Goal: Task Accomplishment & Management: Use online tool/utility

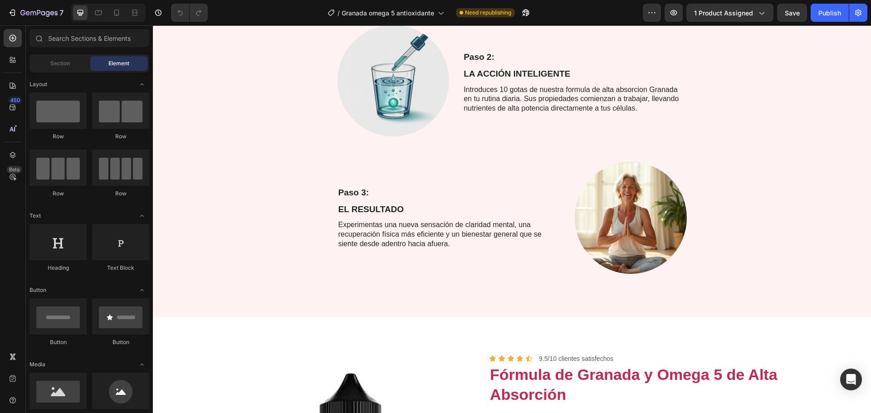
scroll to position [544, 0]
click at [119, 8] on icon at bounding box center [116, 12] width 9 height 9
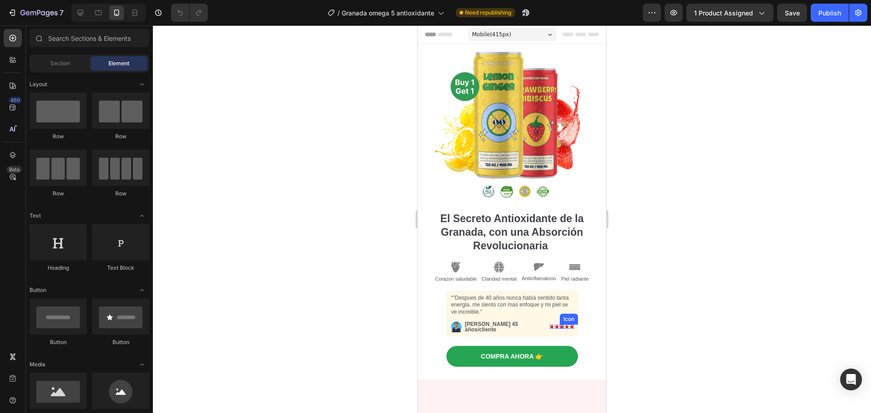
click at [560, 325] on icon at bounding box center [562, 327] width 4 height 4
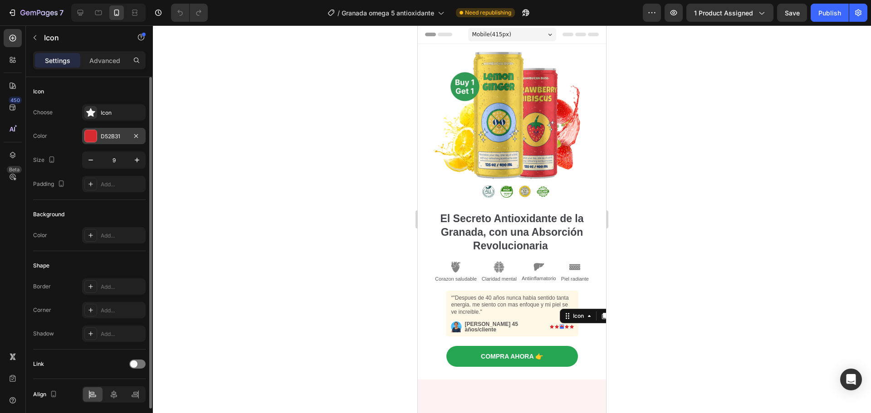
click at [89, 132] on div at bounding box center [91, 136] width 12 height 12
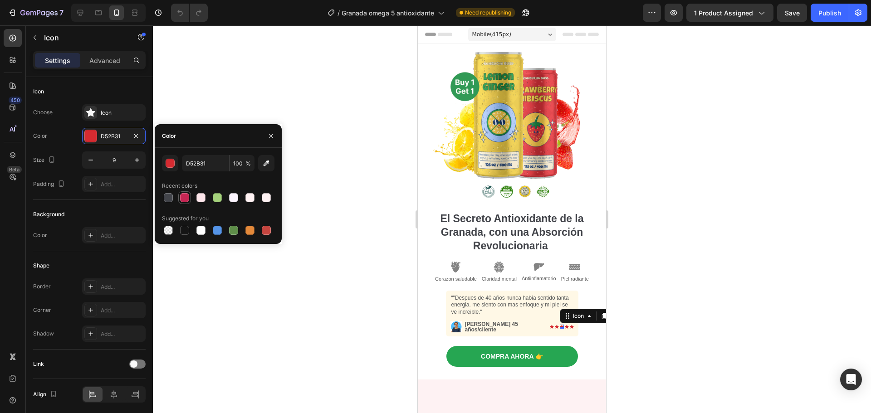
click at [186, 198] on div at bounding box center [184, 197] width 9 height 9
type input "C52653"
click at [647, 286] on div at bounding box center [512, 219] width 718 height 388
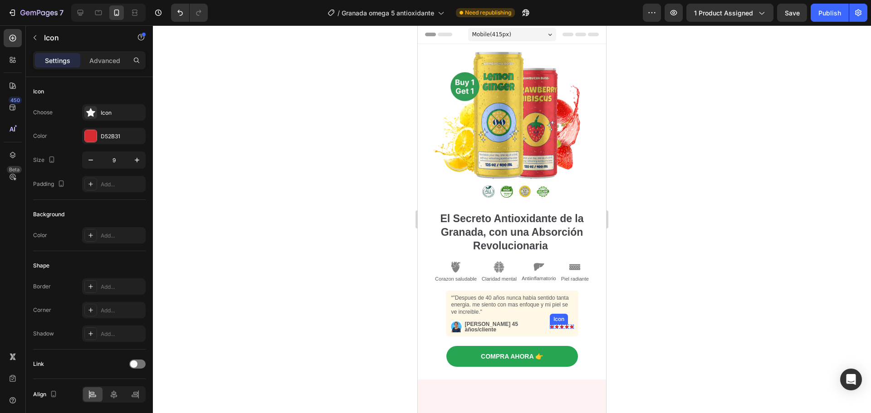
click at [550, 325] on div "Icon" at bounding box center [552, 327] width 4 height 4
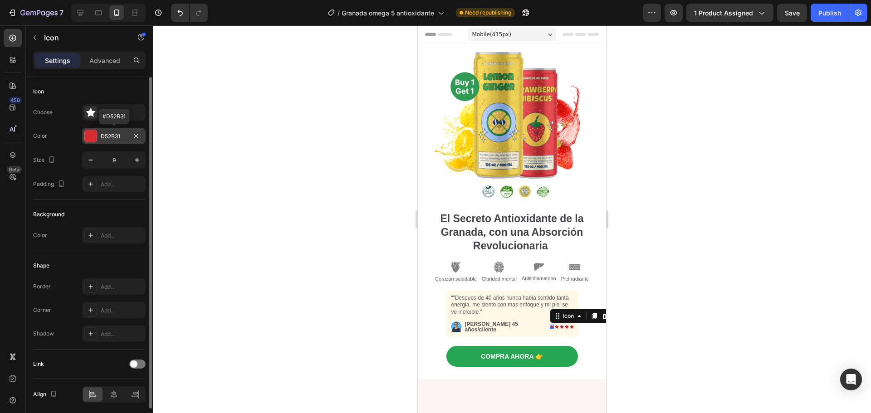
click at [91, 139] on div at bounding box center [91, 136] width 12 height 12
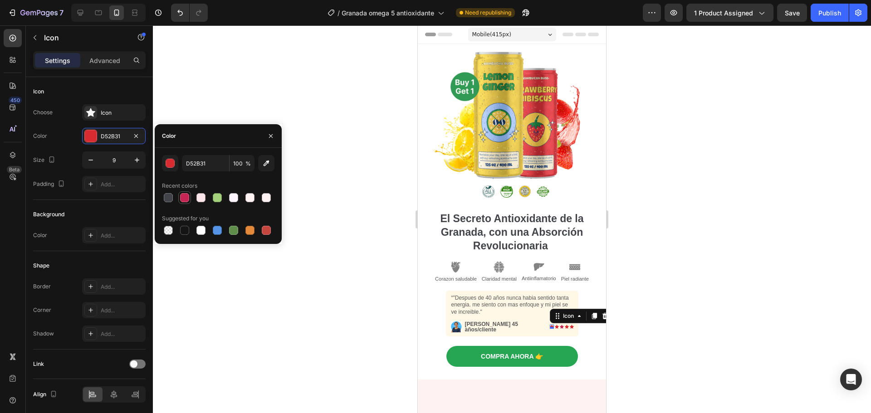
click at [187, 199] on div at bounding box center [184, 197] width 9 height 9
type input "C52653"
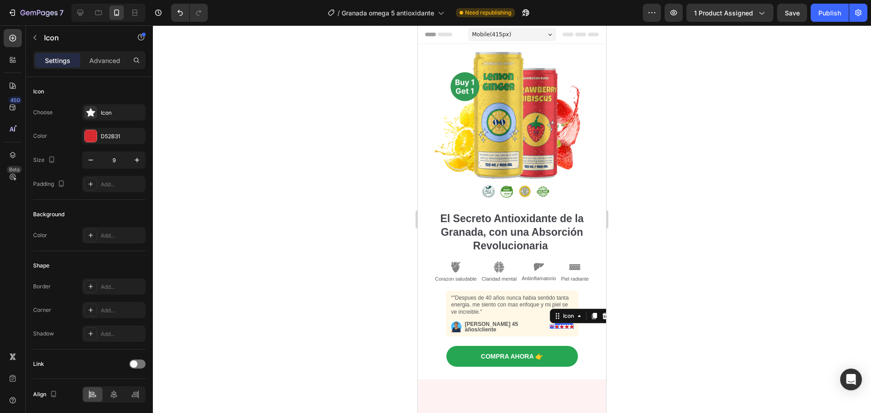
click at [555, 325] on div "Icon" at bounding box center [557, 327] width 4 height 4
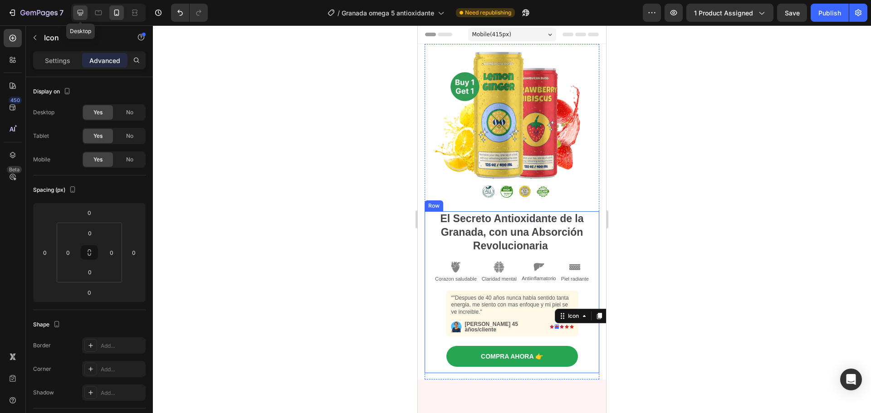
click at [81, 12] on icon at bounding box center [80, 12] width 9 height 9
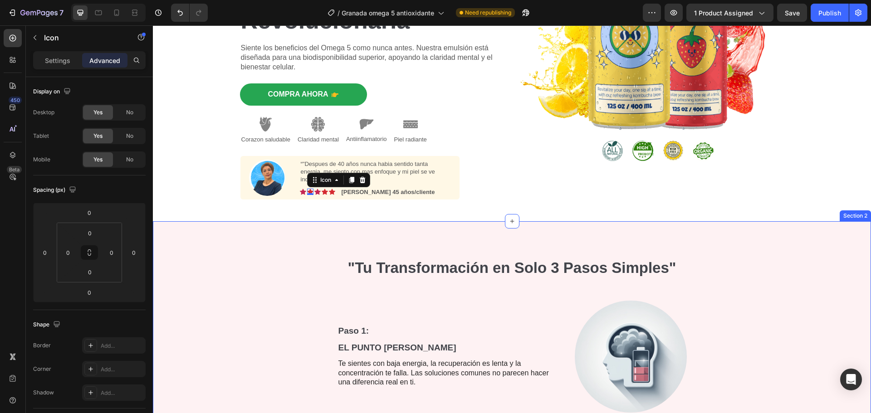
scroll to position [179, 0]
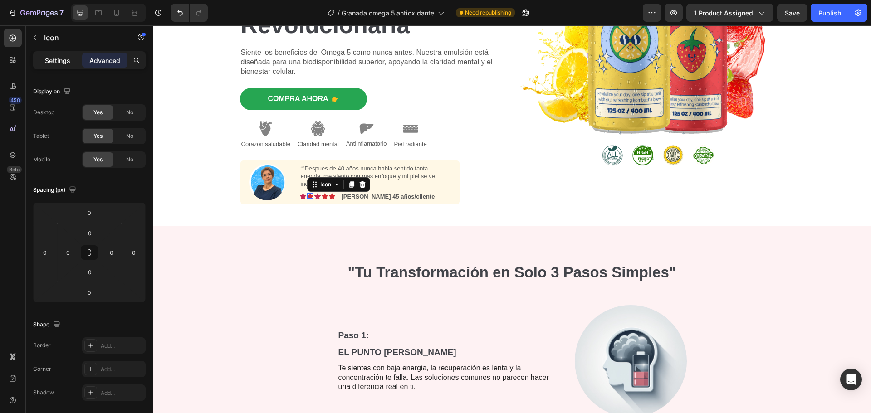
click at [59, 62] on p "Settings" at bounding box center [57, 61] width 25 height 10
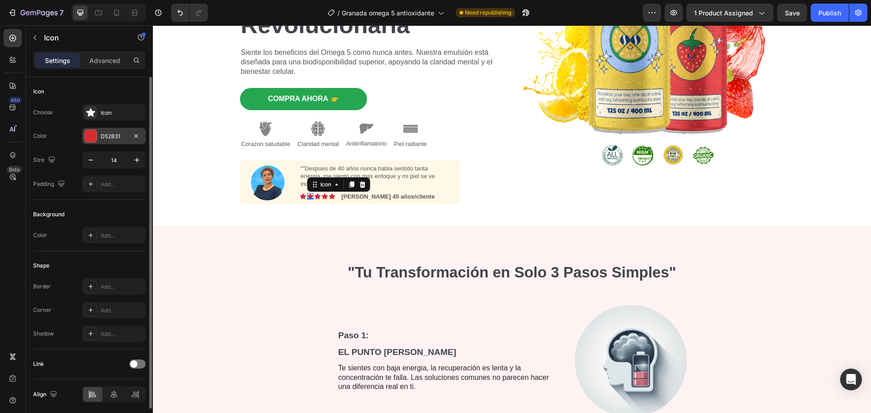
click at [88, 136] on div at bounding box center [91, 136] width 12 height 12
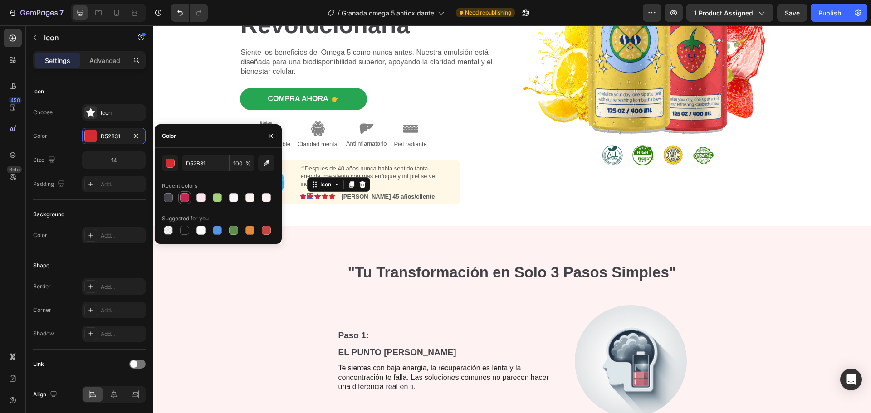
click at [184, 199] on div at bounding box center [184, 197] width 9 height 9
type input "C52653"
click at [315, 197] on div "Icon" at bounding box center [317, 196] width 6 height 6
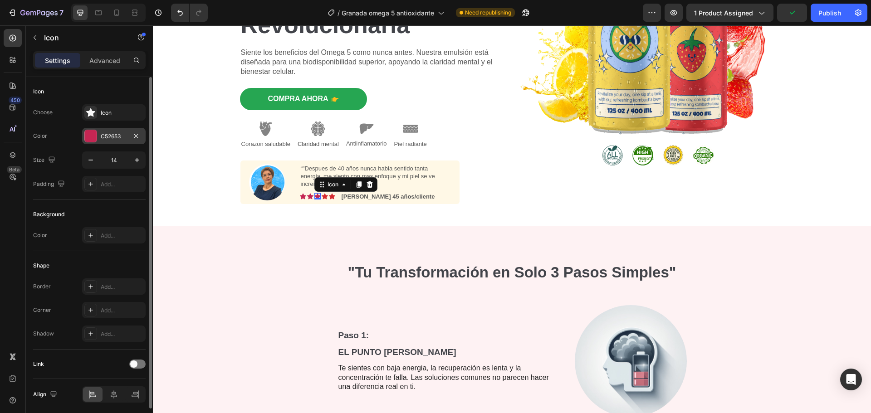
click at [93, 132] on div at bounding box center [91, 136] width 12 height 12
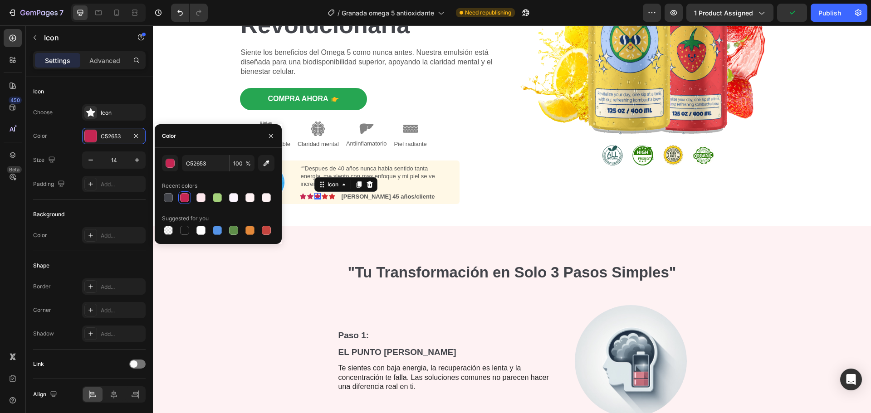
click at [180, 196] on div at bounding box center [184, 197] width 9 height 9
click at [322, 198] on div "Icon 0" at bounding box center [325, 196] width 6 height 6
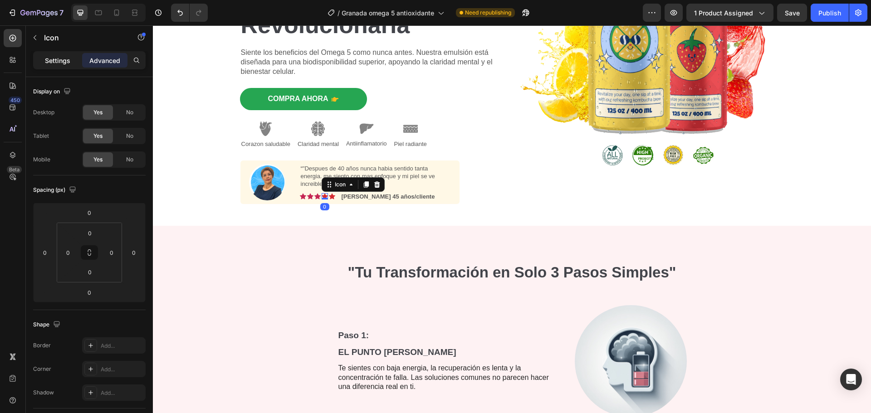
click at [62, 61] on p "Settings" at bounding box center [57, 61] width 25 height 10
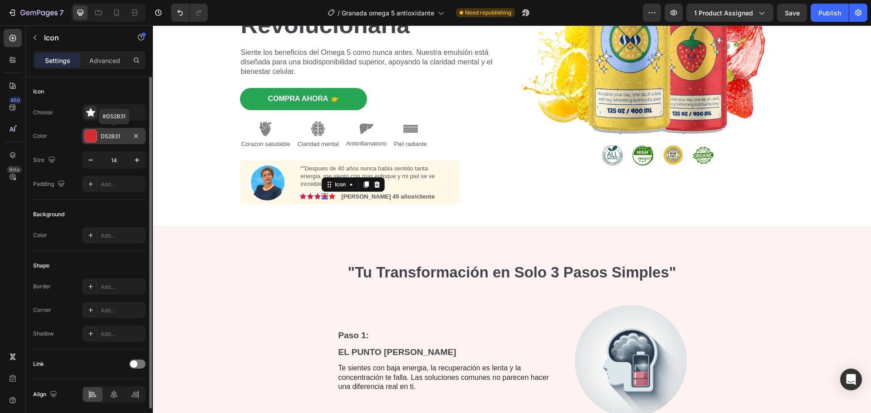
click at [88, 138] on div at bounding box center [91, 136] width 12 height 12
click at [329, 196] on div "Icon 0" at bounding box center [332, 196] width 6 height 6
click at [91, 135] on div at bounding box center [91, 136] width 12 height 12
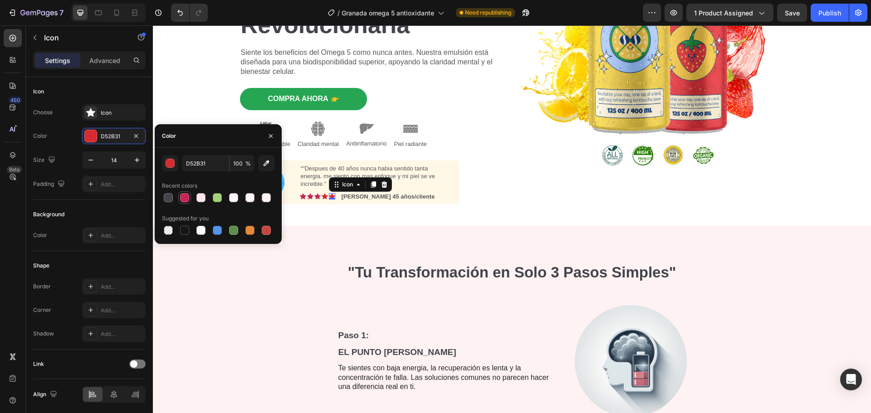
click at [188, 198] on div at bounding box center [184, 197] width 9 height 9
type input "C52653"
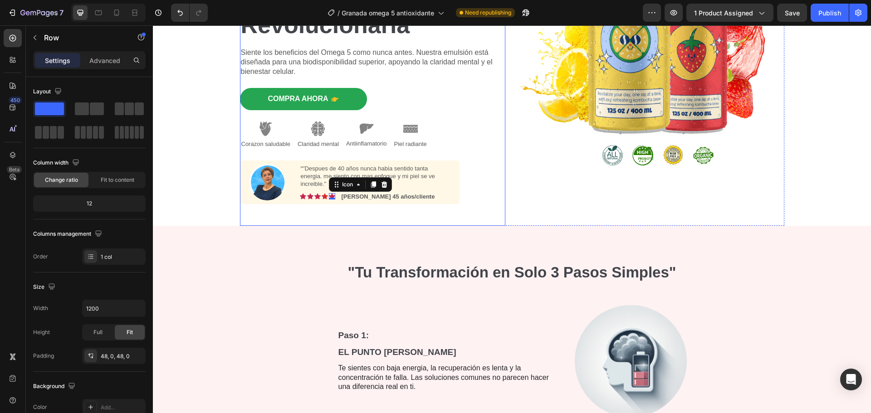
click at [489, 206] on div "El Secreto Antioxidante de la Granada, con una Absorción Revolucionaria Heading…" at bounding box center [372, 45] width 265 height 361
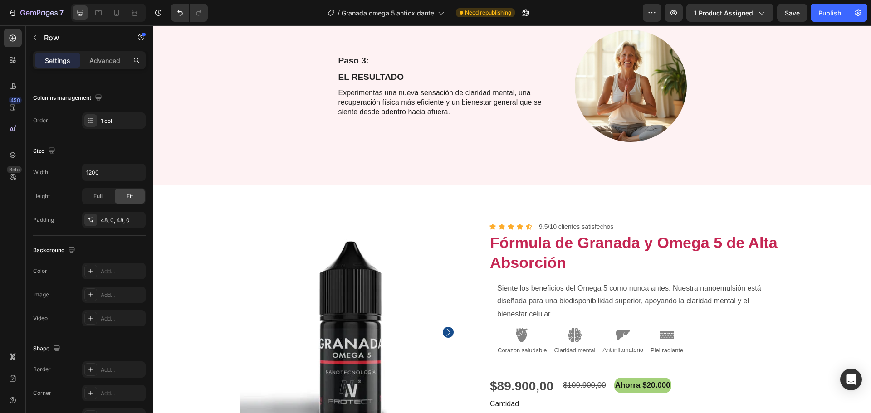
scroll to position [726, 0]
click at [11, 106] on icon at bounding box center [12, 107] width 9 height 9
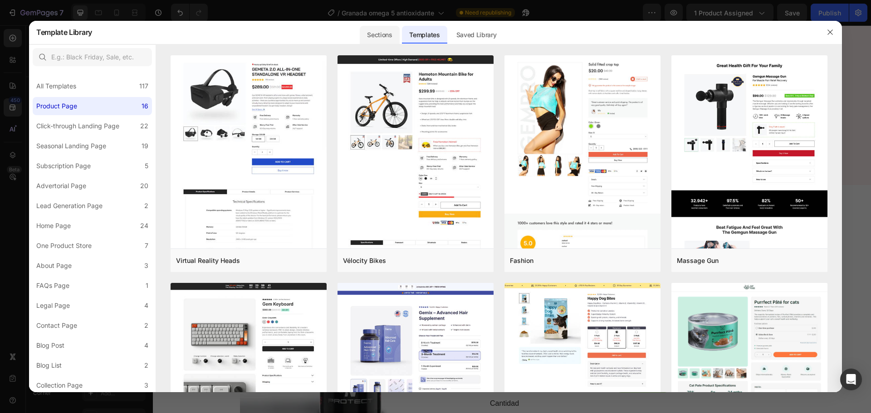
click at [382, 34] on div "Sections" at bounding box center [379, 35] width 39 height 18
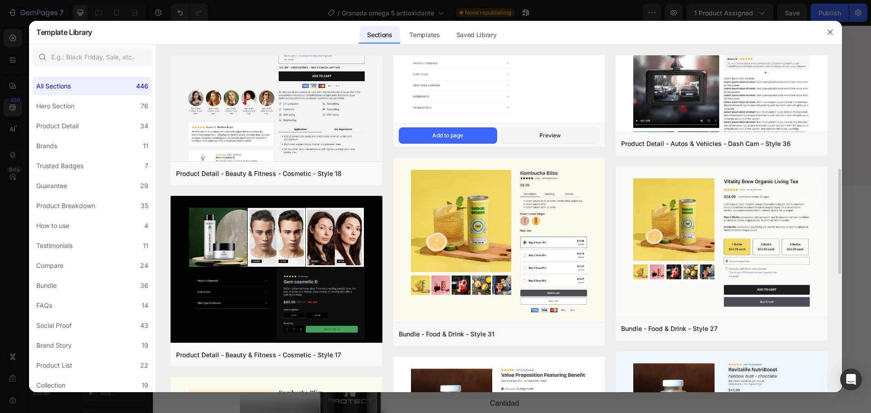
scroll to position [499, 0]
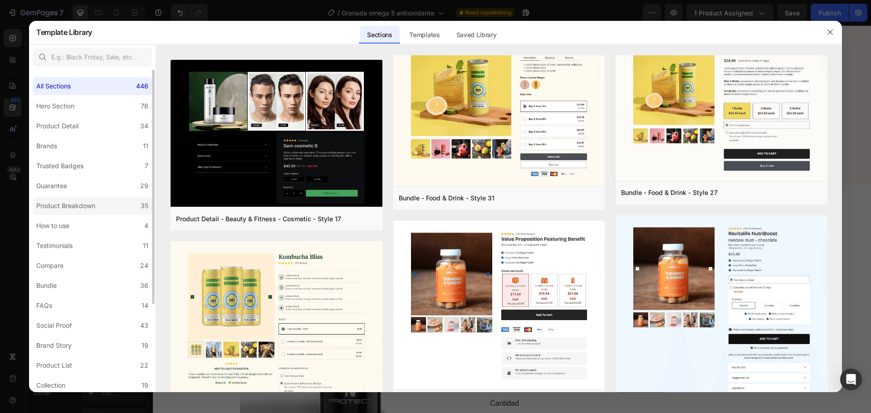
click at [59, 201] on div "Product Breakdown" at bounding box center [65, 206] width 59 height 11
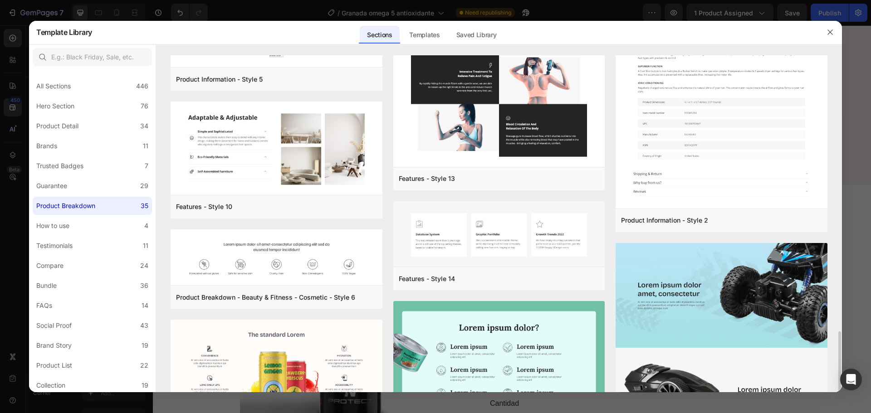
scroll to position [1229, 0]
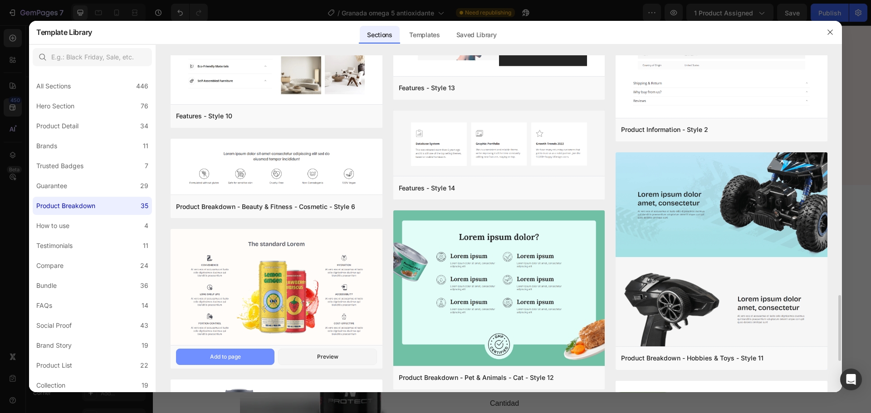
click at [252, 357] on button "Add to page" at bounding box center [225, 357] width 98 height 16
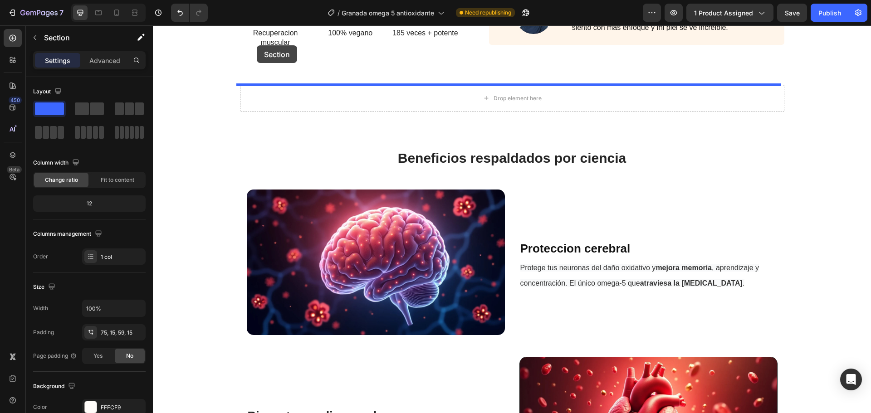
scroll to position [1210, 0]
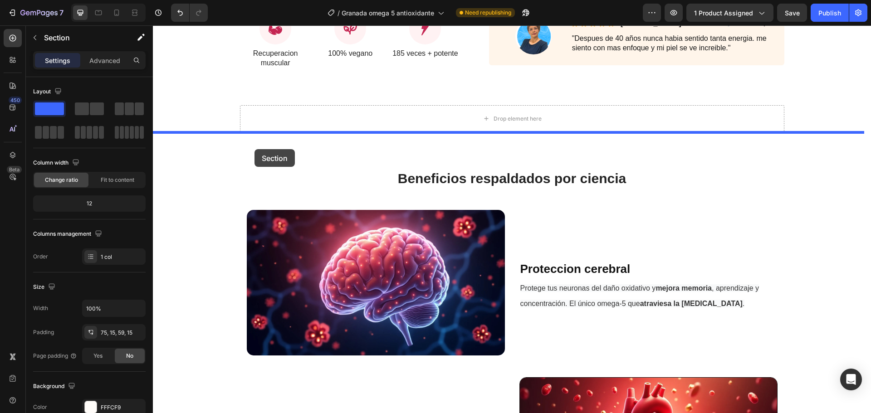
drag, startPoint x: 219, startPoint y: 127, endPoint x: 255, endPoint y: 149, distance: 41.8
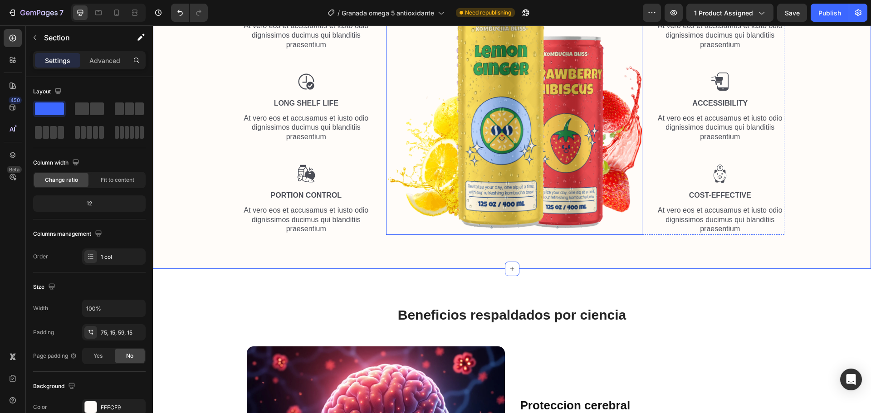
scroll to position [1346, 0]
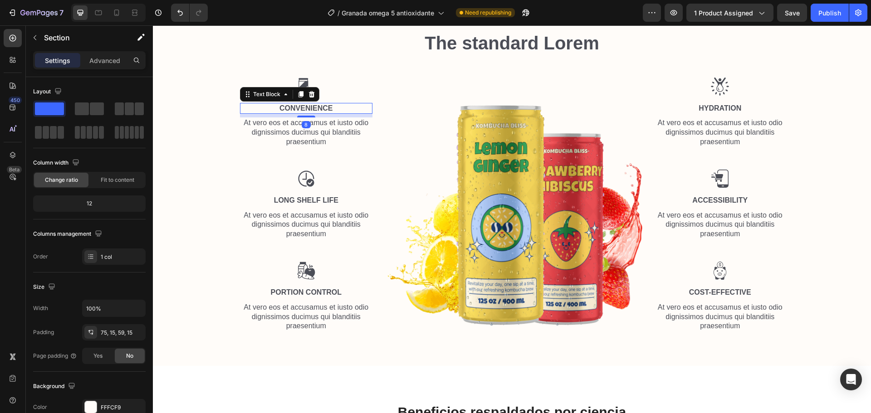
click at [311, 104] on p "Convenience" at bounding box center [306, 109] width 131 height 10
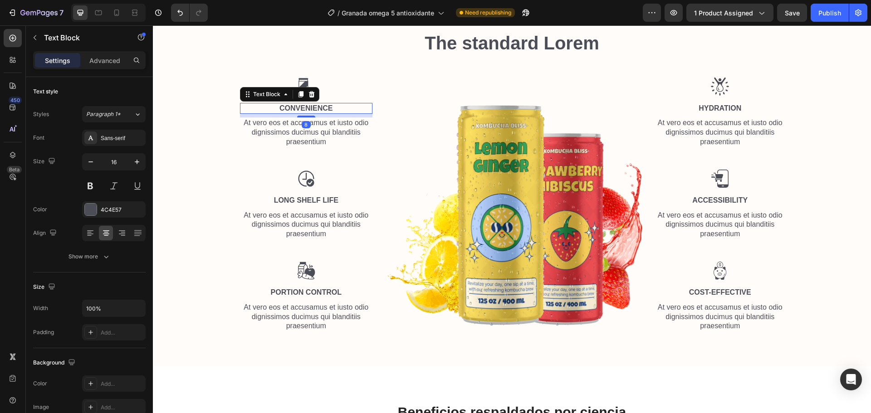
click at [311, 104] on p "Convenience" at bounding box center [306, 109] width 131 height 10
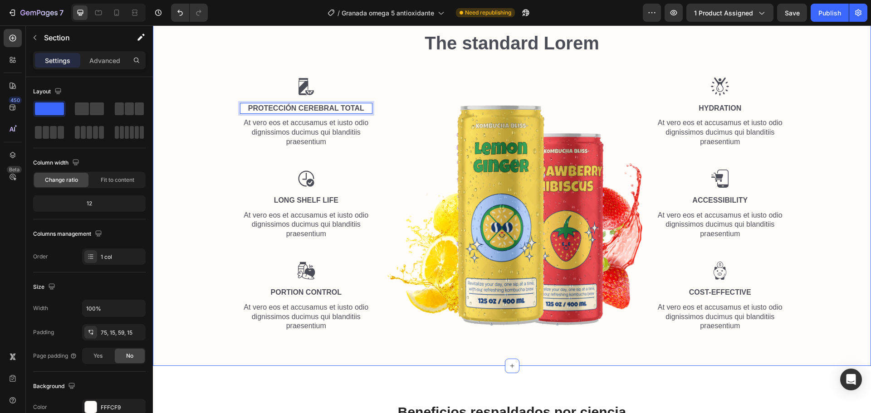
click at [681, 66] on div "The standard Lorem Heading Row Image Protección Cerebral Total Text Block 8 At …" at bounding box center [512, 184] width 705 height 309
click at [118, 14] on icon at bounding box center [116, 12] width 9 height 9
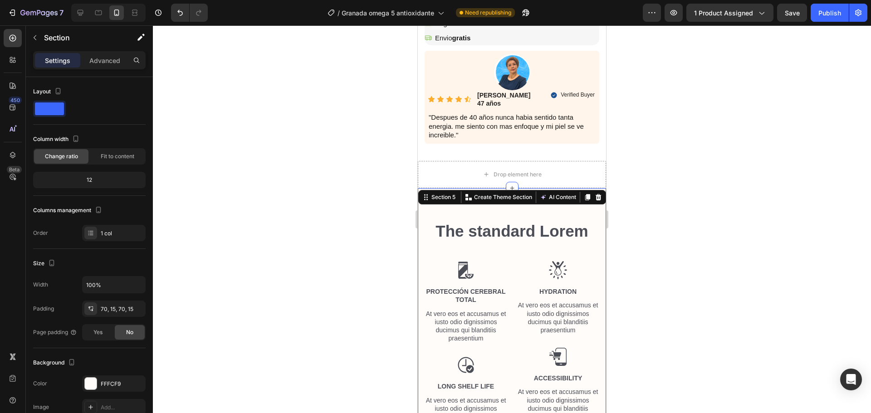
scroll to position [1229, 0]
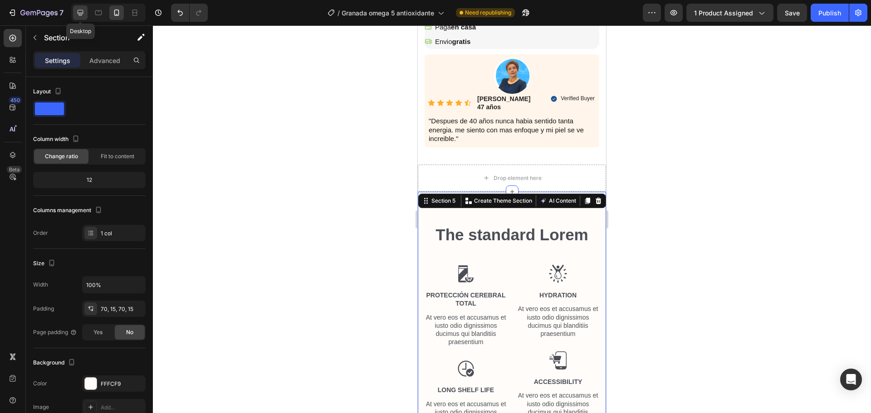
click at [81, 12] on icon at bounding box center [80, 12] width 9 height 9
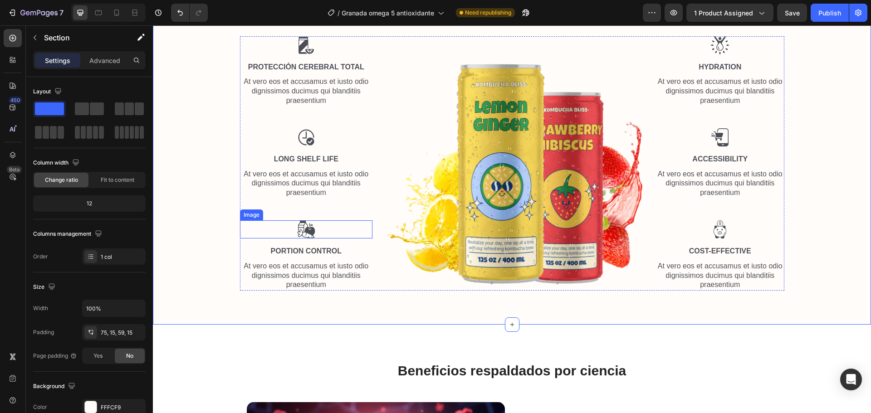
scroll to position [1376, 0]
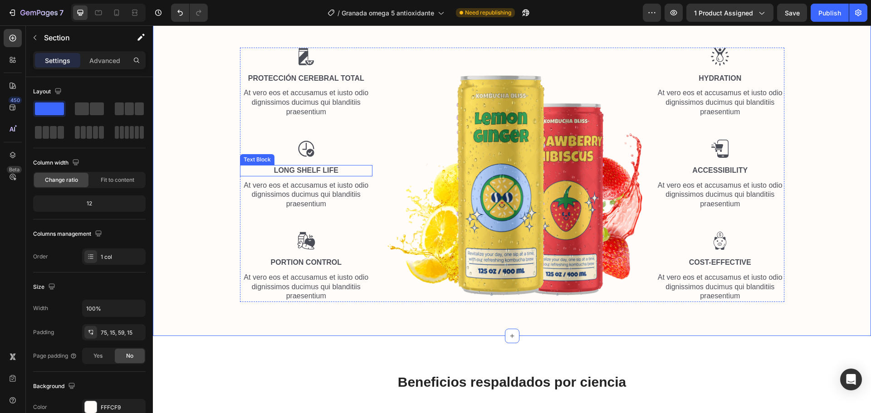
click at [325, 168] on p "Long Shelf Life" at bounding box center [306, 171] width 131 height 10
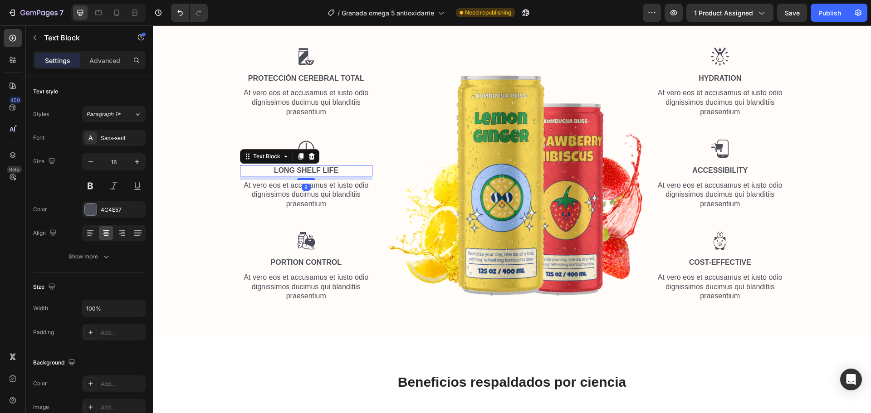
click at [325, 168] on p "Long Shelf Life" at bounding box center [306, 171] width 131 height 10
drag, startPoint x: 336, startPoint y: 169, endPoint x: 268, endPoint y: 170, distance: 68.1
click at [269, 170] on p "Long Shelf Life" at bounding box center [306, 171] width 131 height 10
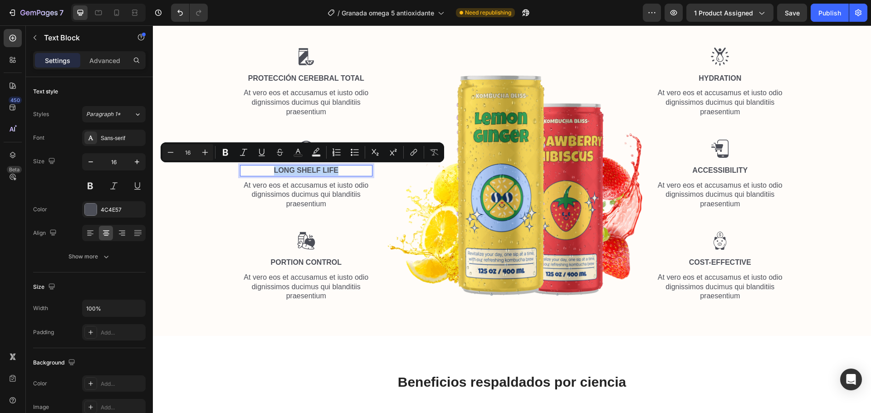
drag, startPoint x: 268, startPoint y: 170, endPoint x: 334, endPoint y: 170, distance: 65.8
click at [334, 170] on p "Long Shelf Life" at bounding box center [306, 171] width 131 height 10
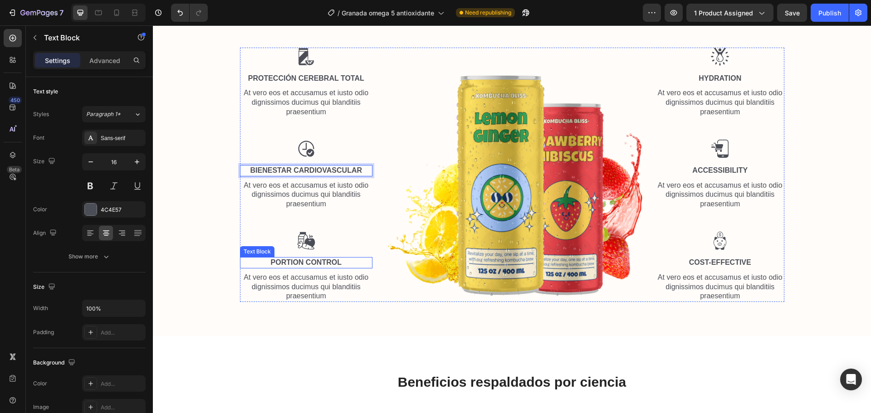
click at [328, 260] on p "Portion Control" at bounding box center [306, 263] width 131 height 10
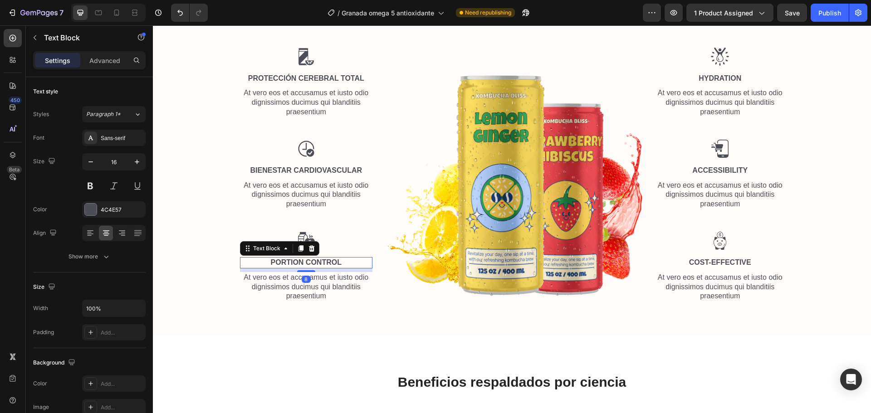
click at [328, 260] on p "Portion Control" at bounding box center [306, 263] width 131 height 10
drag, startPoint x: 339, startPoint y: 261, endPoint x: 265, endPoint y: 261, distance: 74.4
click at [265, 261] on p "Portion Control" at bounding box center [306, 263] width 131 height 10
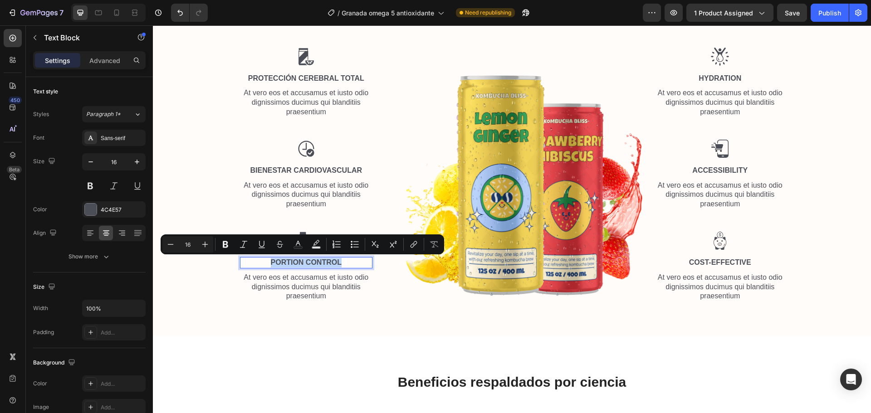
drag, startPoint x: 269, startPoint y: 262, endPoint x: 342, endPoint y: 258, distance: 73.2
click at [342, 258] on p "Portion Control" at bounding box center [306, 263] width 131 height 10
click at [341, 265] on p "Portion Control" at bounding box center [306, 263] width 131 height 10
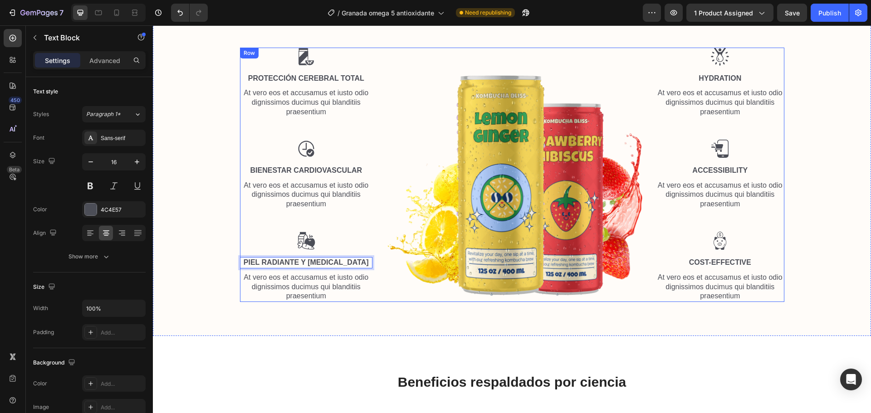
click at [380, 292] on div "Image Protección Cerebral Total Text Block At vero eos et accusamus et iusto od…" at bounding box center [512, 175] width 544 height 255
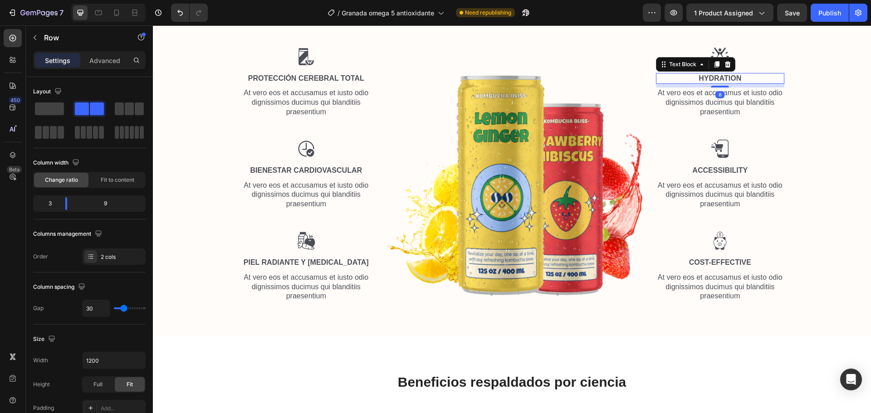
click at [702, 77] on p "Hydration" at bounding box center [720, 79] width 127 height 10
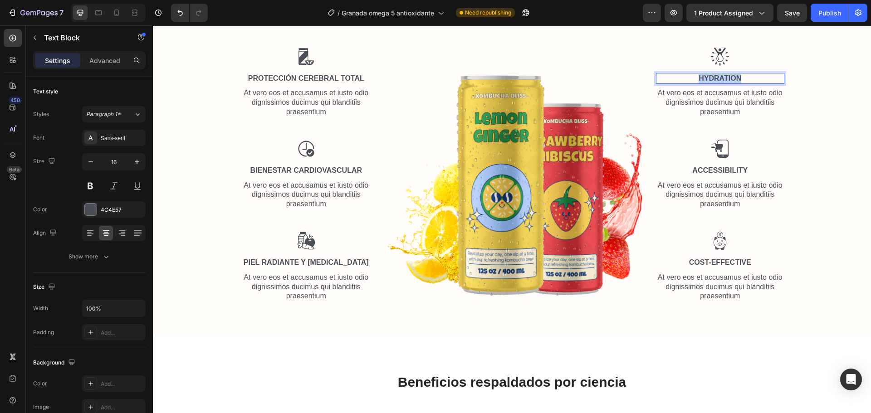
click at [702, 77] on p "Hydration" at bounding box center [720, 79] width 127 height 10
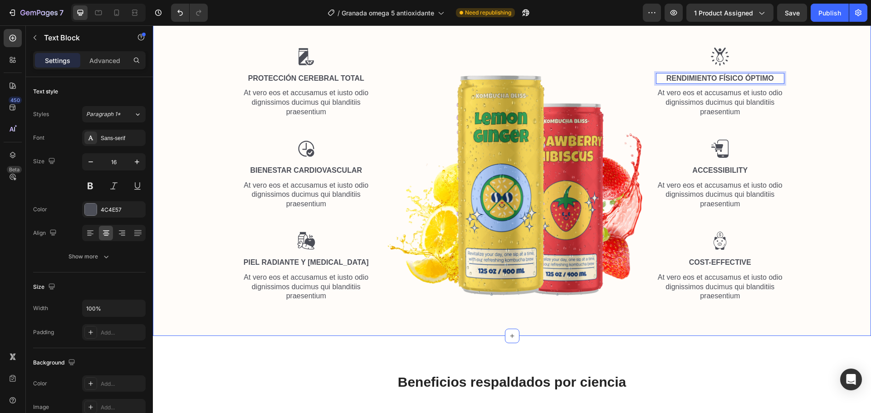
click at [803, 135] on div "The standard Lorem Heading Row Image Protección Cerebral Total Text Block At ve…" at bounding box center [512, 154] width 705 height 309
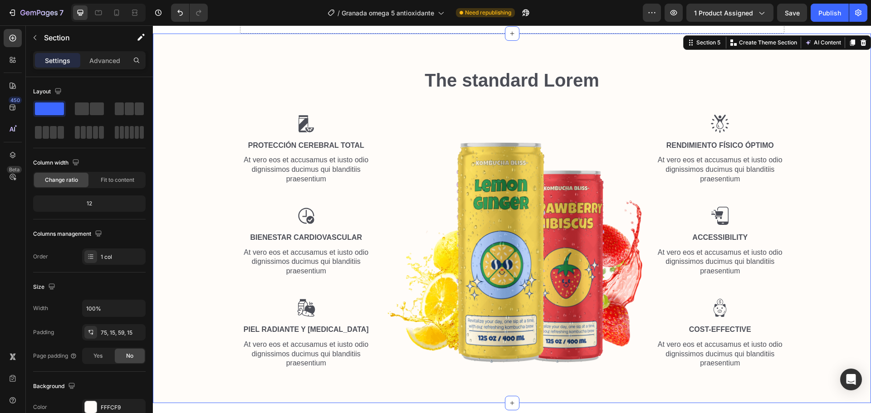
scroll to position [1285, 0]
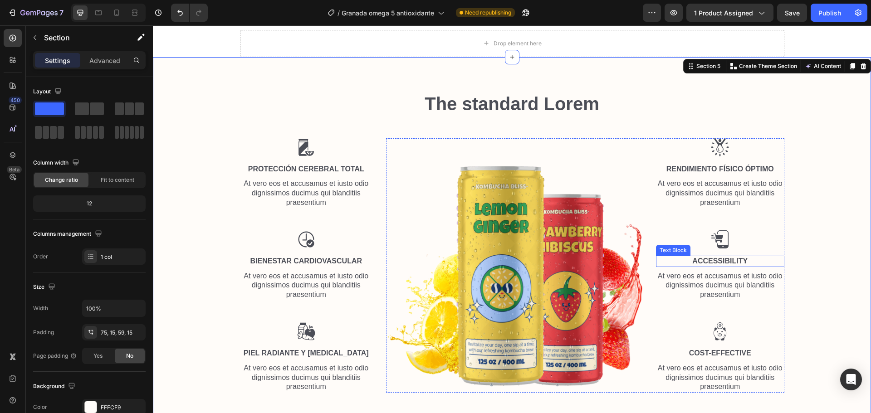
click at [734, 263] on p "Accessibility" at bounding box center [720, 262] width 127 height 10
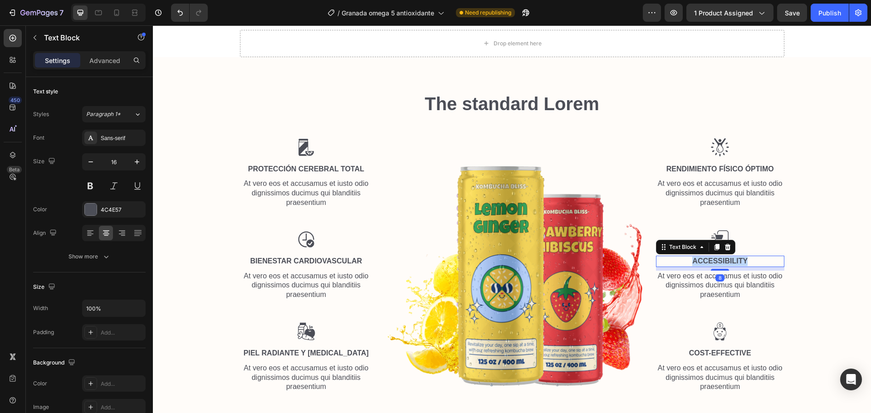
click at [734, 263] on p "Accessibility" at bounding box center [720, 262] width 127 height 10
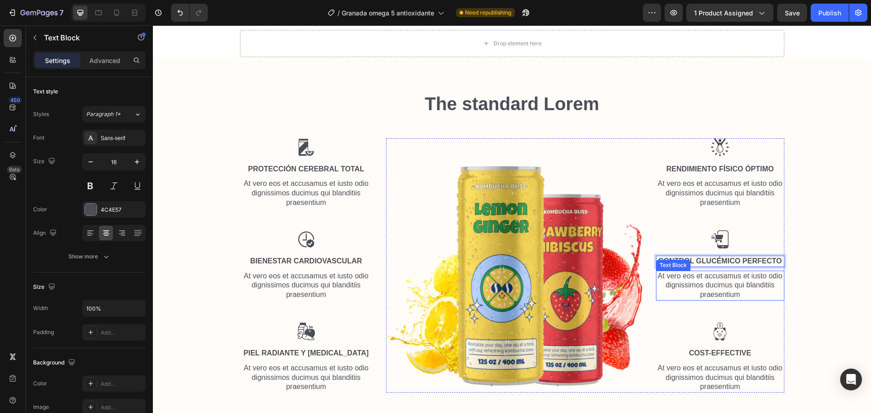
click at [799, 289] on div "The standard Lorem Heading Row Image Protección Cerebral Total Text Block At ve…" at bounding box center [512, 245] width 705 height 309
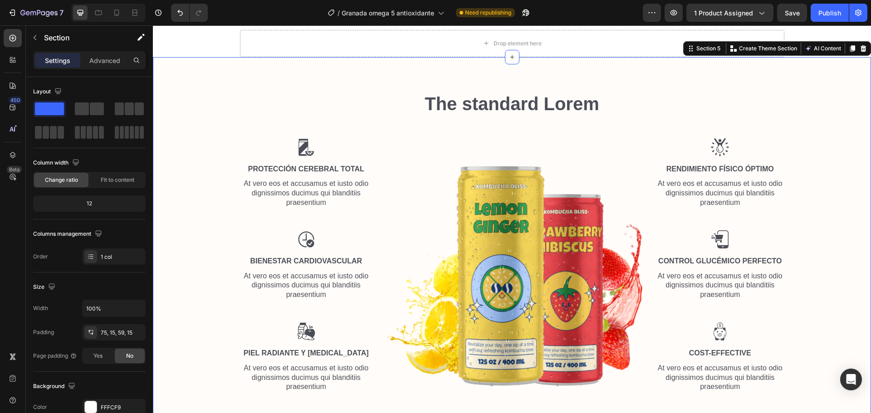
scroll to position [1330, 0]
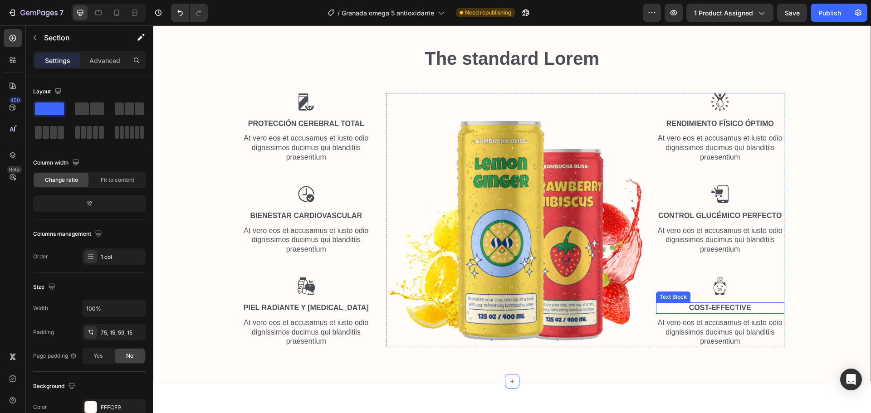
click at [710, 305] on p "Cost-Effective" at bounding box center [720, 309] width 127 height 10
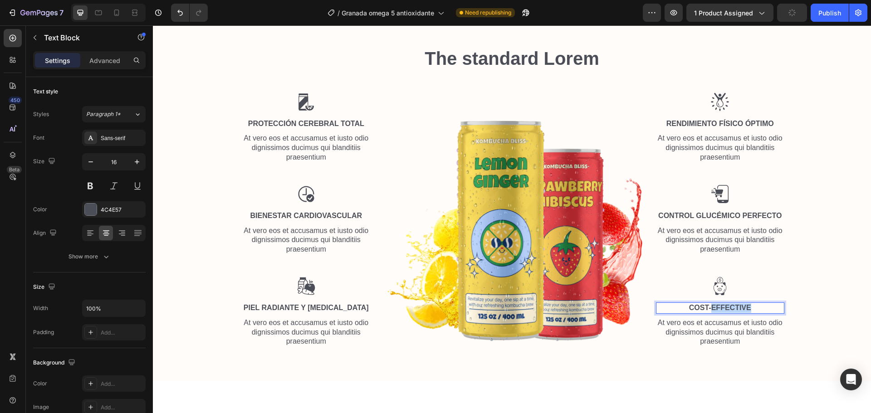
click at [710, 305] on p "Cost-Effective" at bounding box center [720, 309] width 127 height 10
drag, startPoint x: 747, startPoint y: 304, endPoint x: 709, endPoint y: 304, distance: 37.7
click at [709, 304] on p "Cost-Effective" at bounding box center [720, 309] width 127 height 10
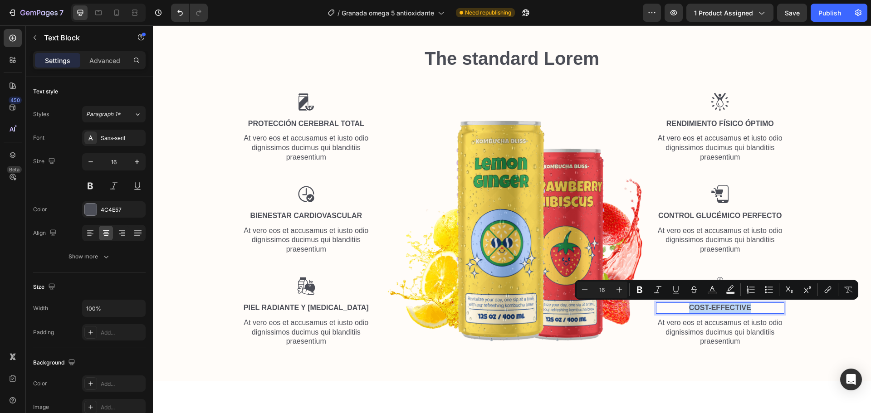
drag, startPoint x: 684, startPoint y: 306, endPoint x: 751, endPoint y: 310, distance: 67.3
click at [751, 310] on p "Cost-Effective" at bounding box center [720, 309] width 127 height 10
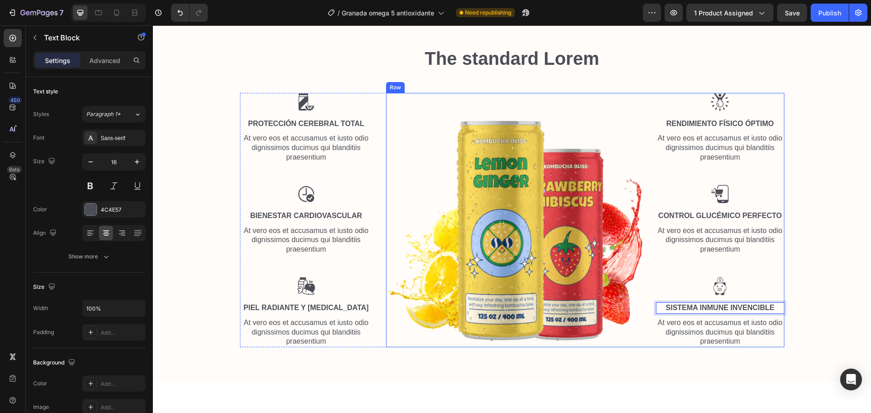
click at [805, 274] on div "The standard Lorem Heading Row Image Protección Cerebral Total Text Block At ve…" at bounding box center [512, 200] width 705 height 309
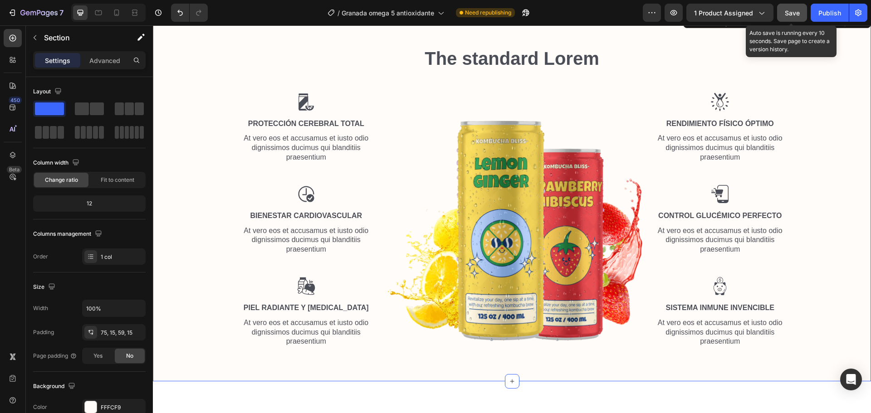
click at [794, 9] on span "Save" at bounding box center [792, 13] width 15 height 8
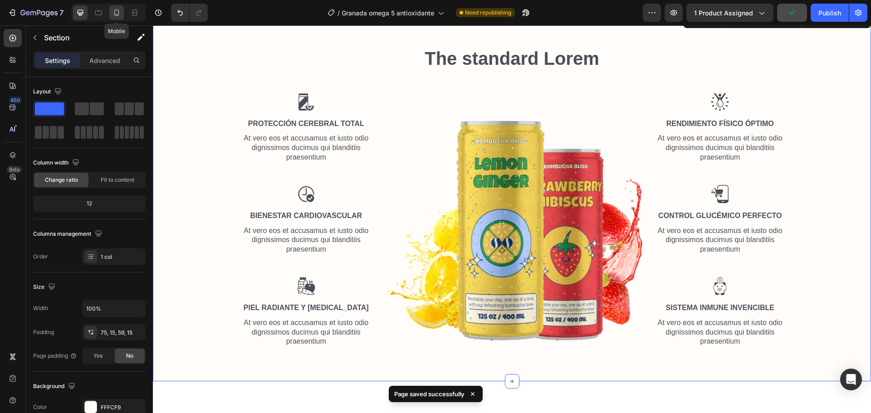
click at [118, 11] on icon at bounding box center [116, 12] width 9 height 9
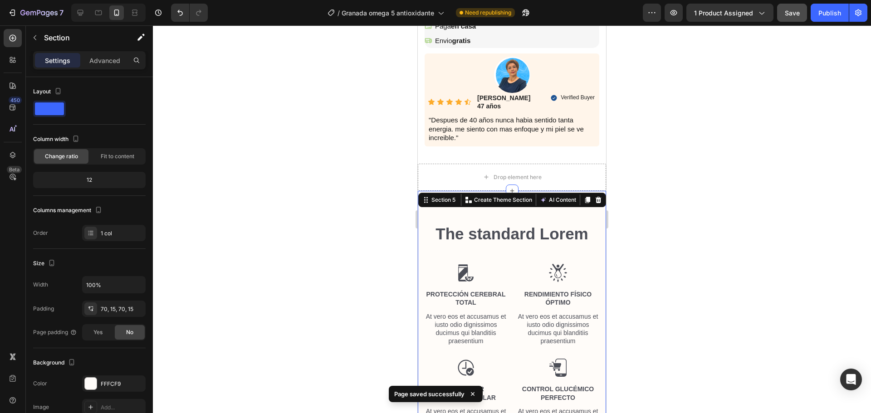
scroll to position [1229, 0]
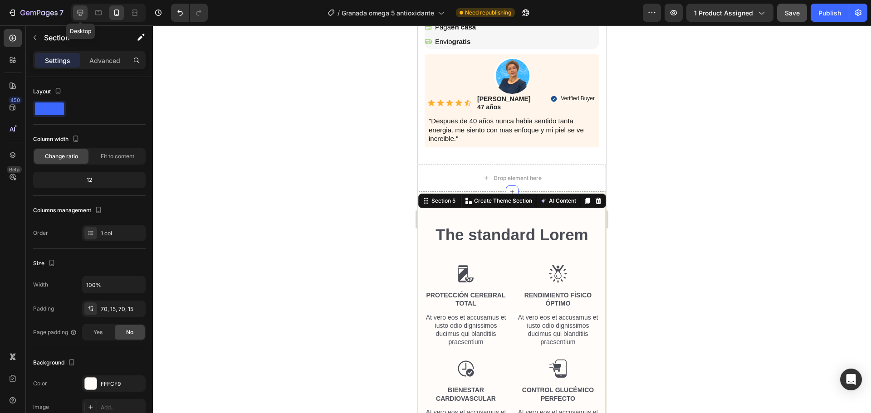
click at [78, 12] on icon at bounding box center [81, 13] width 6 height 6
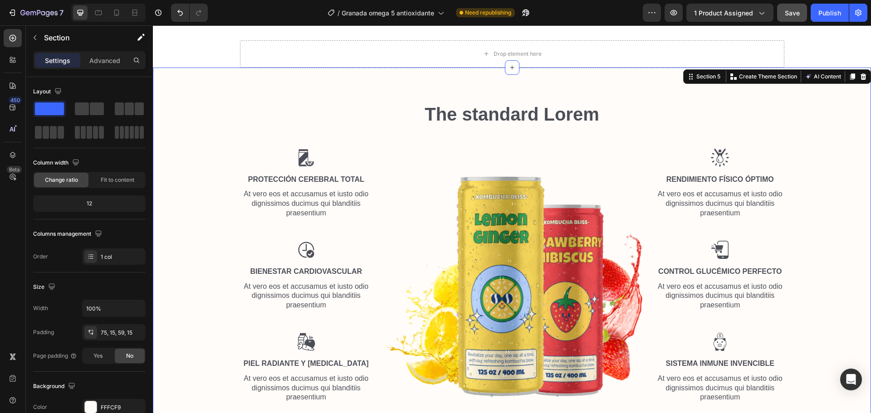
scroll to position [1285, 0]
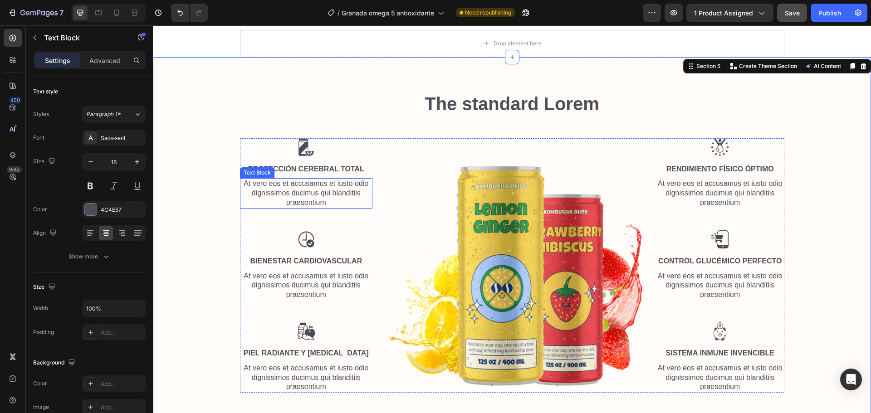
click at [279, 195] on p "At vero eos et accusamus et iusto odio dignissimos ducimus qui blanditiis praes…" at bounding box center [306, 193] width 131 height 28
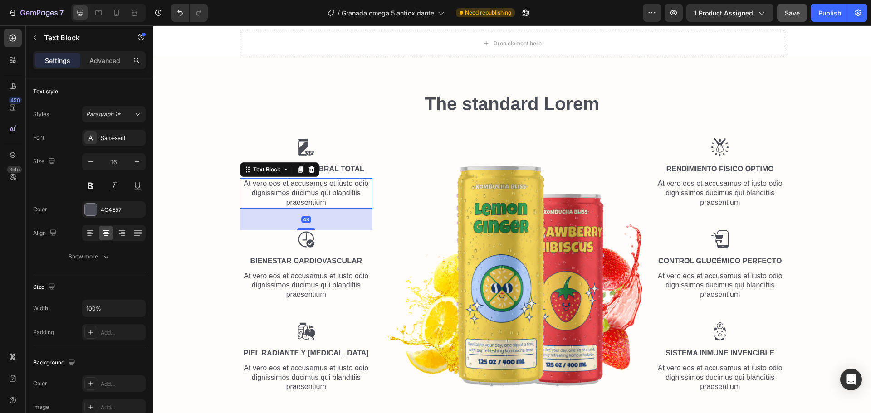
click at [279, 195] on p "At vero eos et accusamus et iusto odio dignissimos ducimus qui blanditiis praes…" at bounding box center [306, 193] width 131 height 28
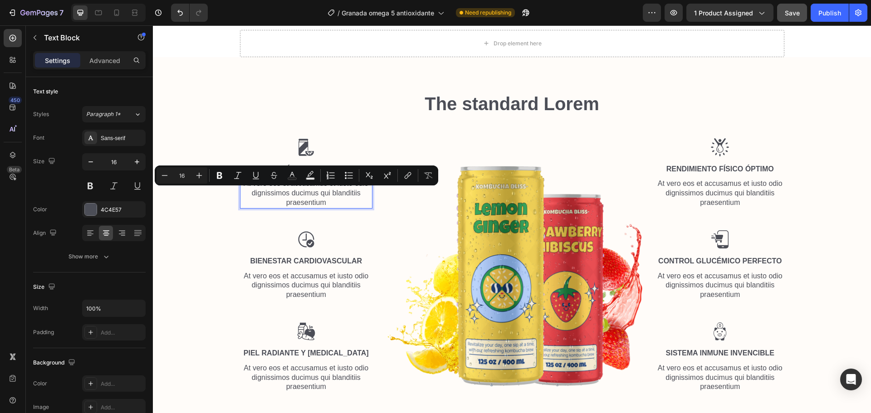
click at [318, 204] on p "At vero eos et accusamus et iusto odio dignissimos ducimus qui blanditiis praes…" at bounding box center [306, 193] width 131 height 28
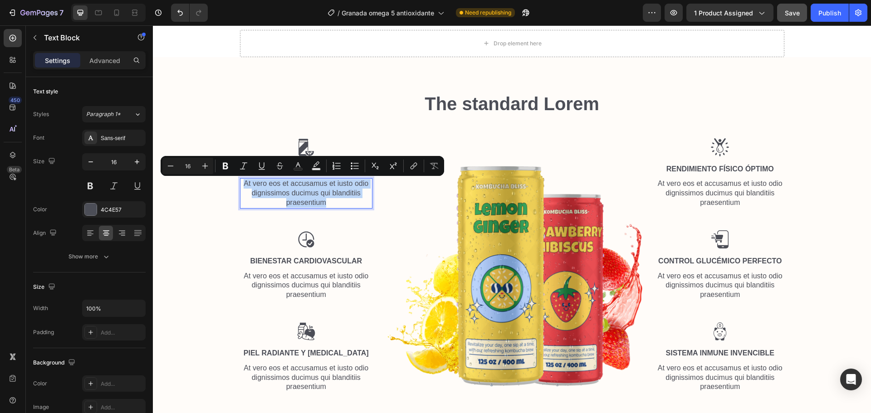
drag, startPoint x: 324, startPoint y: 202, endPoint x: 243, endPoint y: 183, distance: 83.5
click at [243, 183] on p "At vero eos et accusamus et iusto odio dignissimos ducimus qui blanditiis praes…" at bounding box center [306, 193] width 131 height 28
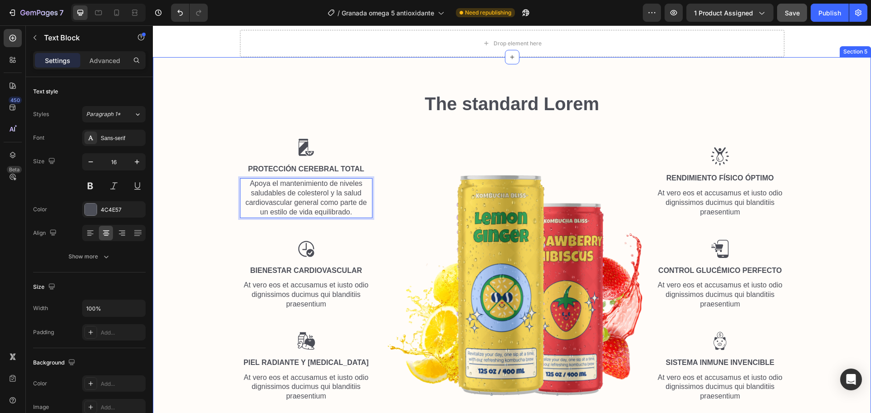
click at [656, 103] on h2 "The standard Lorem" at bounding box center [512, 103] width 544 height 25
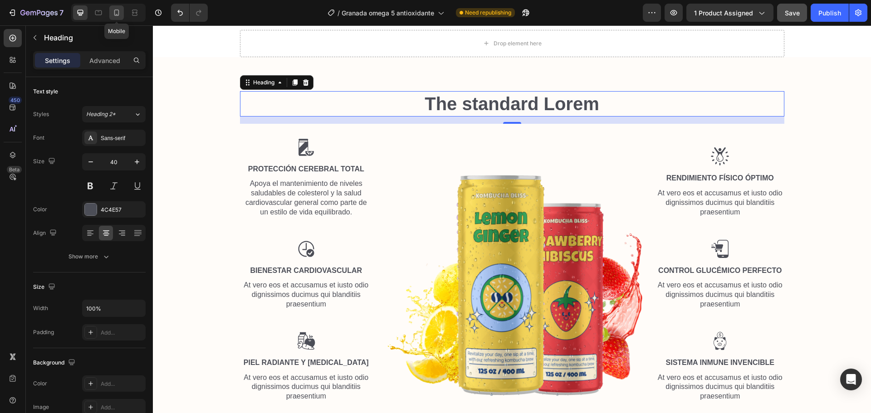
click at [114, 13] on icon at bounding box center [116, 13] width 5 height 6
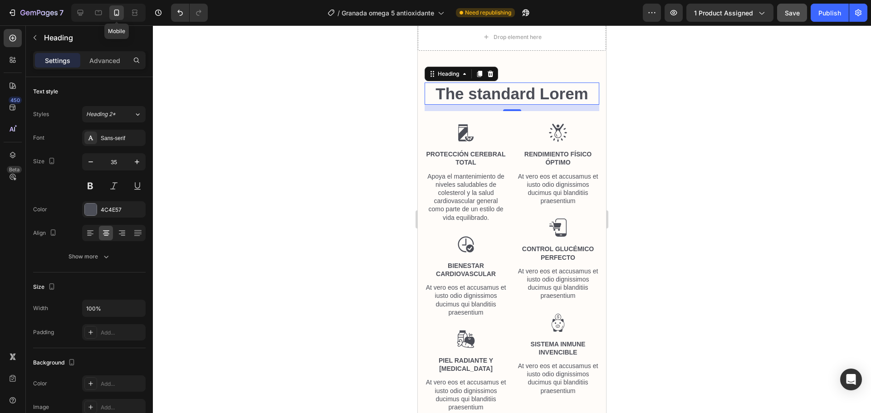
scroll to position [1380, 0]
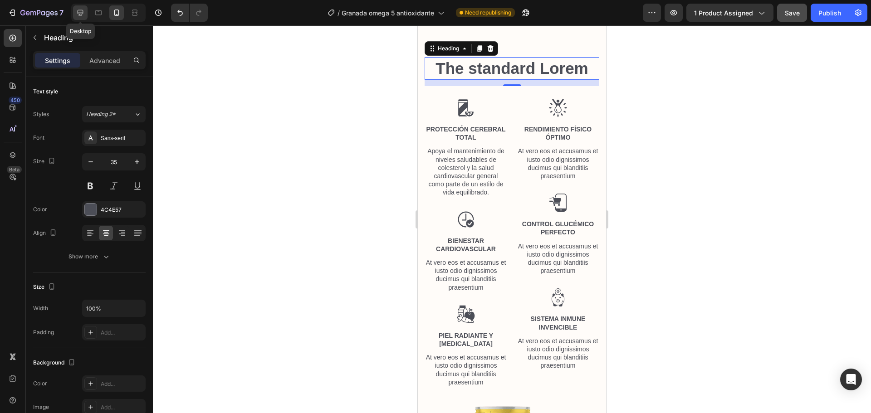
click at [79, 12] on icon at bounding box center [80, 12] width 9 height 9
type input "40"
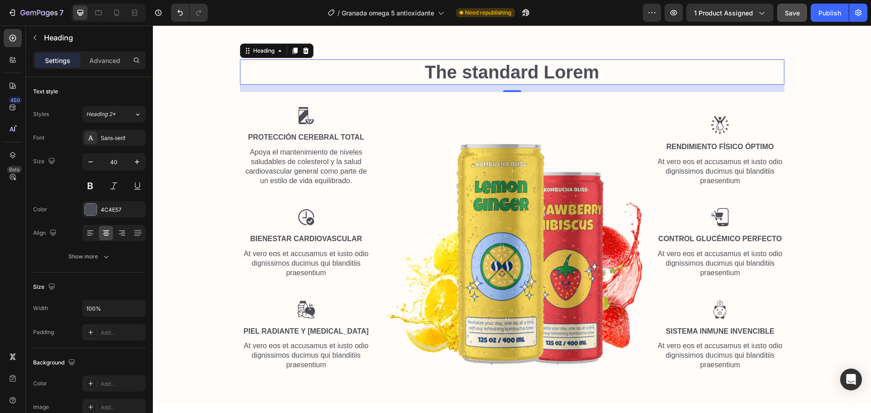
scroll to position [1438, 0]
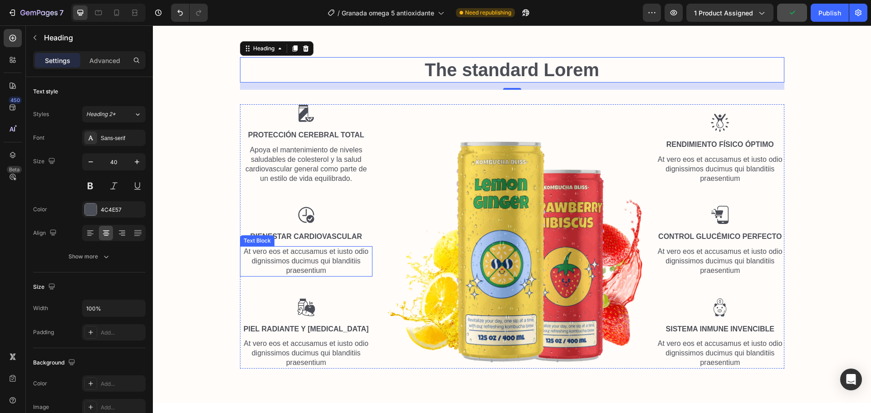
click at [299, 259] on p "At vero eos et accusamus et iusto odio dignissimos ducimus qui blanditiis praes…" at bounding box center [306, 261] width 131 height 28
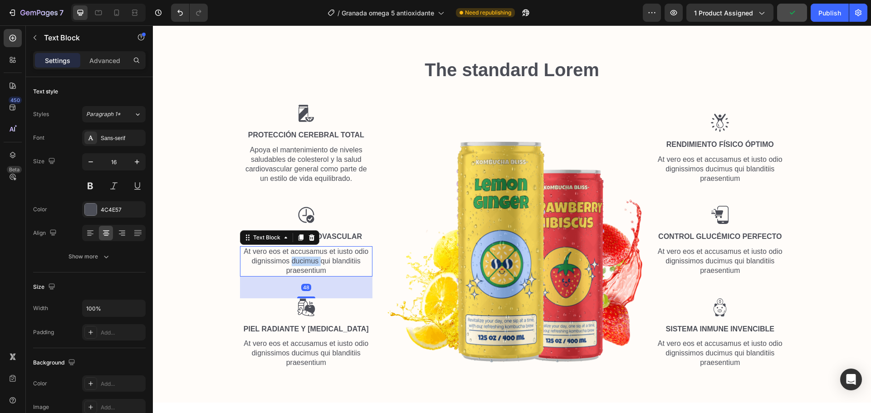
click at [299, 259] on p "At vero eos et accusamus et iusto odio dignissimos ducimus qui blanditiis praes…" at bounding box center [306, 261] width 131 height 28
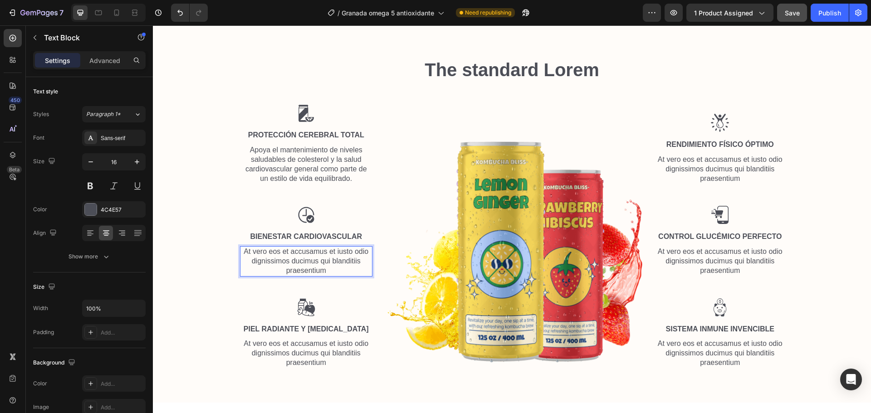
click at [325, 270] on p "At vero eos et accusamus et iusto odio dignissimos ducimus qui blanditiis praes…" at bounding box center [306, 261] width 131 height 28
drag, startPoint x: 325, startPoint y: 270, endPoint x: 241, endPoint y: 249, distance: 86.2
click at [241, 249] on p "At vero eos et accusamus et iusto odio dignissimos ducimus qui blanditiis praes…" at bounding box center [306, 261] width 131 height 28
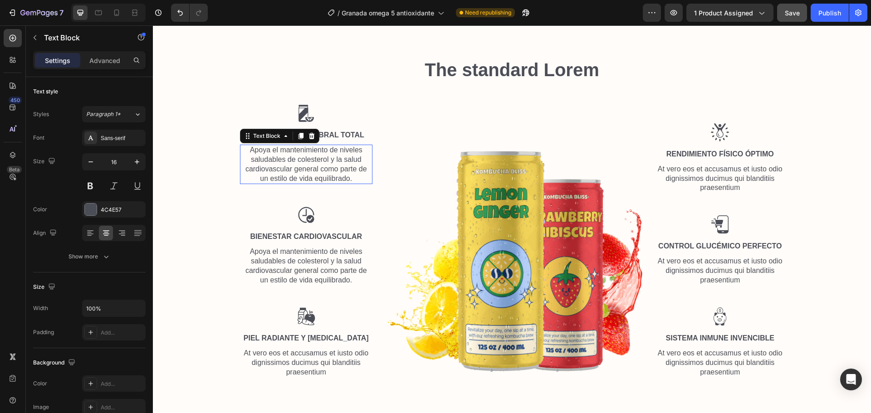
click at [327, 169] on p "Apoya el mantenimiento de niveles saludables de colesterol y la salud cardiovas…" at bounding box center [306, 165] width 131 height 38
click at [321, 177] on p "Apoya el mantenimiento de niveles saludables de colesterol y la salud cardiovas…" at bounding box center [306, 165] width 131 height 38
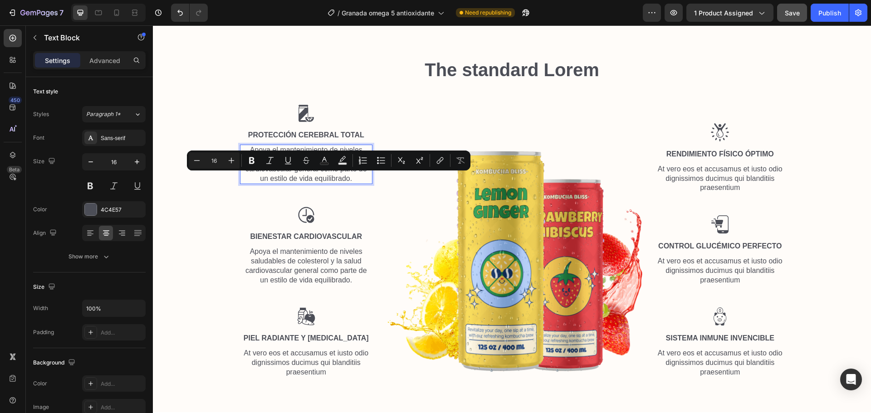
click at [348, 180] on p "Apoya el mantenimiento de niveles saludables de colesterol y la salud cardiovas…" at bounding box center [306, 165] width 131 height 38
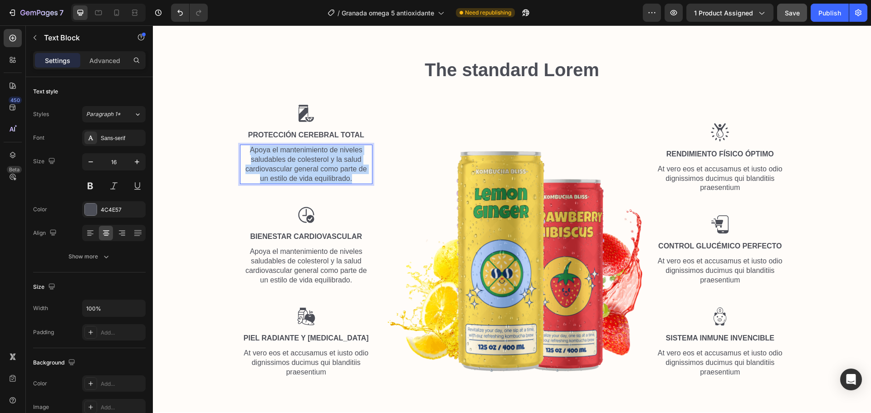
drag, startPoint x: 348, startPoint y: 180, endPoint x: 246, endPoint y: 150, distance: 106.5
click at [246, 150] on p "Apoya el mantenimiento de niveles saludables de colesterol y la salud cardiovas…" at bounding box center [306, 165] width 131 height 38
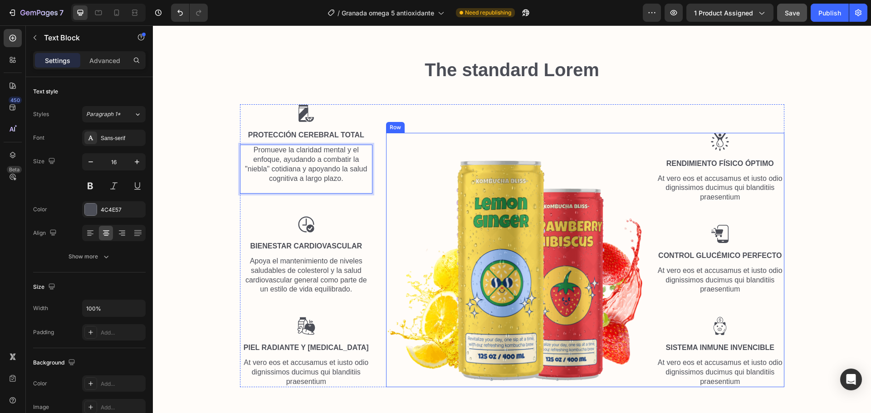
click at [478, 143] on div "Image" at bounding box center [514, 260] width 256 height 255
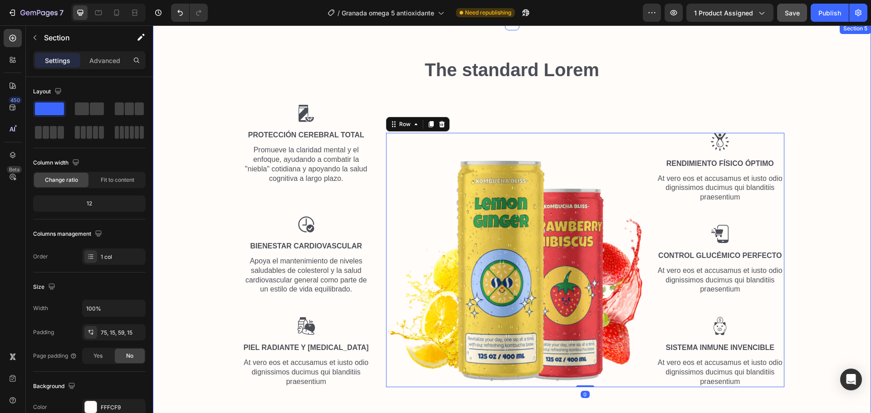
click at [810, 186] on div "The standard Lorem Heading Row Image Protección Cerebral Total Text Block Promu…" at bounding box center [512, 226] width 705 height 338
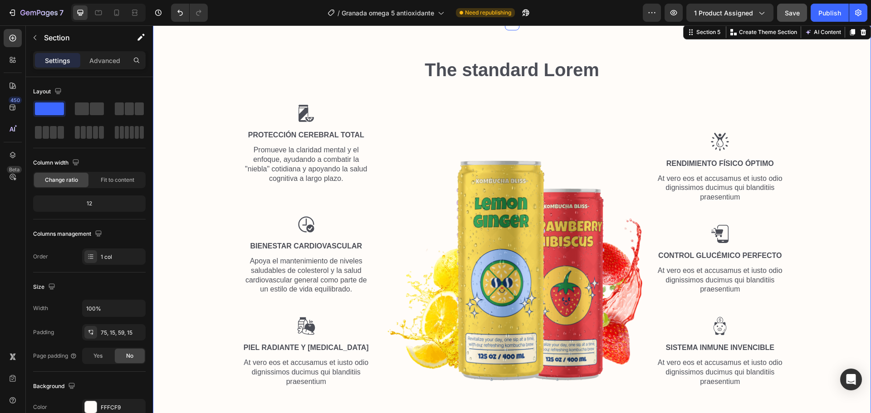
scroll to position [1484, 0]
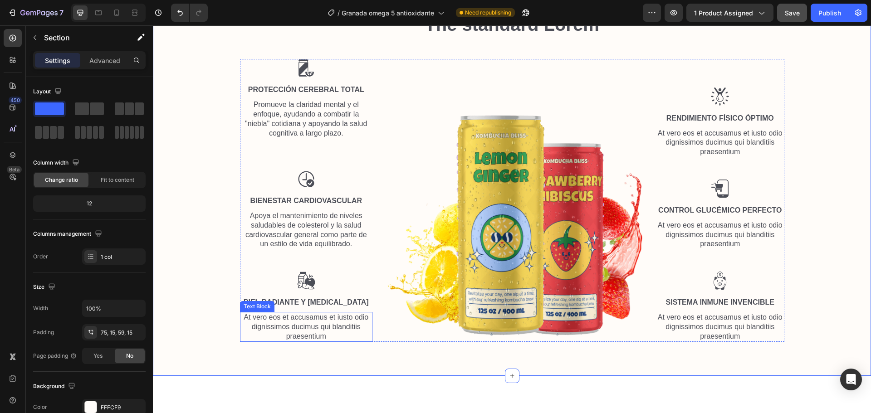
click at [298, 326] on p "At vero eos et accusamus et iusto odio dignissimos ducimus qui blanditiis praes…" at bounding box center [306, 327] width 131 height 28
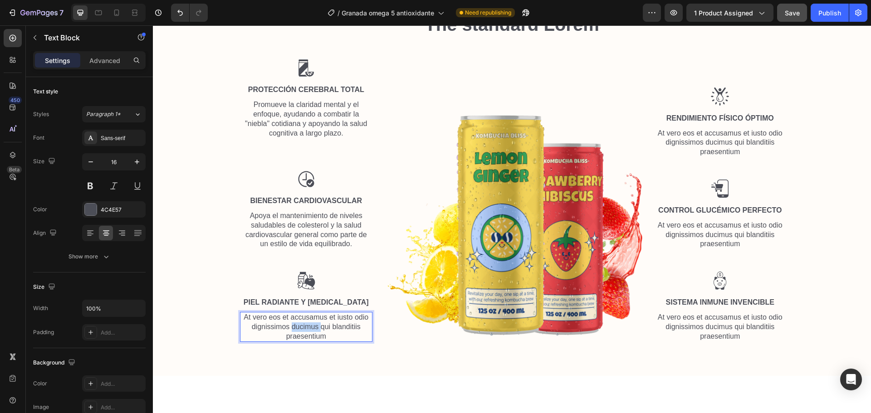
click at [298, 326] on p "At vero eos et accusamus et iusto odio dignissimos ducimus qui blanditiis praes…" at bounding box center [306, 327] width 131 height 28
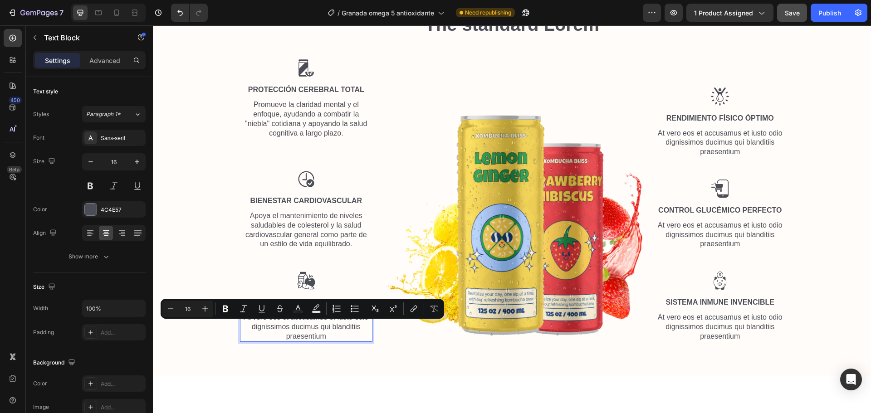
click at [321, 329] on p "At vero eos et accusamus et iusto odio dignissimos ducimus qui blanditiis praes…" at bounding box center [306, 327] width 131 height 28
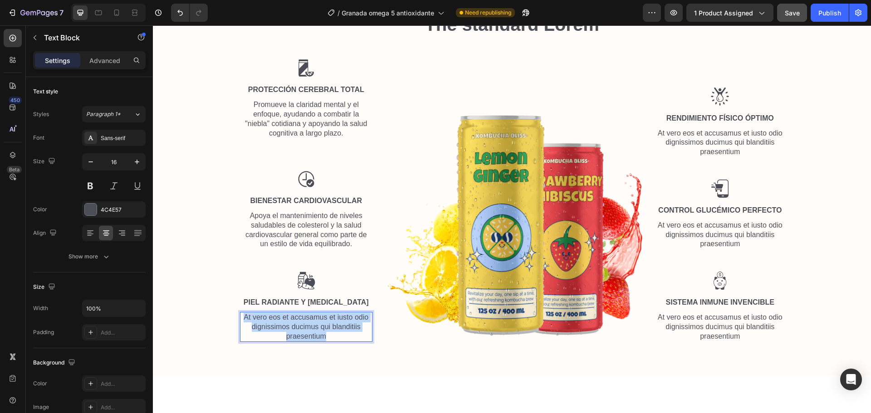
drag, startPoint x: 326, startPoint y: 335, endPoint x: 240, endPoint y: 314, distance: 88.8
click at [241, 314] on p "At vero eos et accusamus et iusto odio dignissimos ducimus qui blanditiis praes…" at bounding box center [306, 327] width 131 height 28
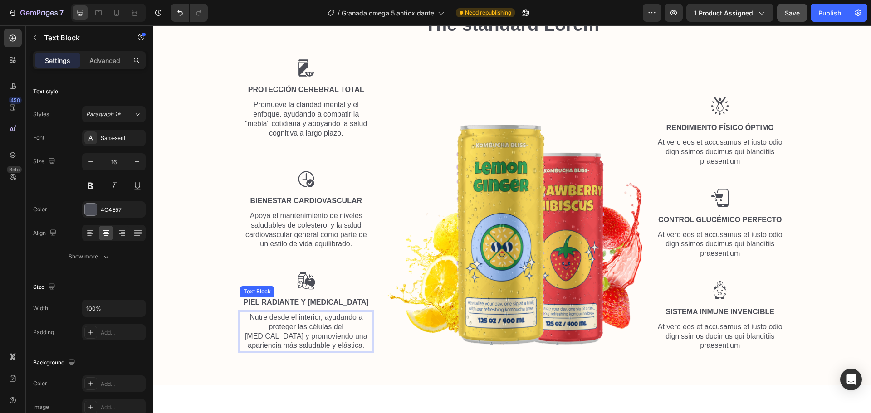
click at [351, 309] on div "Image Protección Cerebral Total Text Block Promueve la claridad mental y el enf…" at bounding box center [306, 205] width 133 height 293
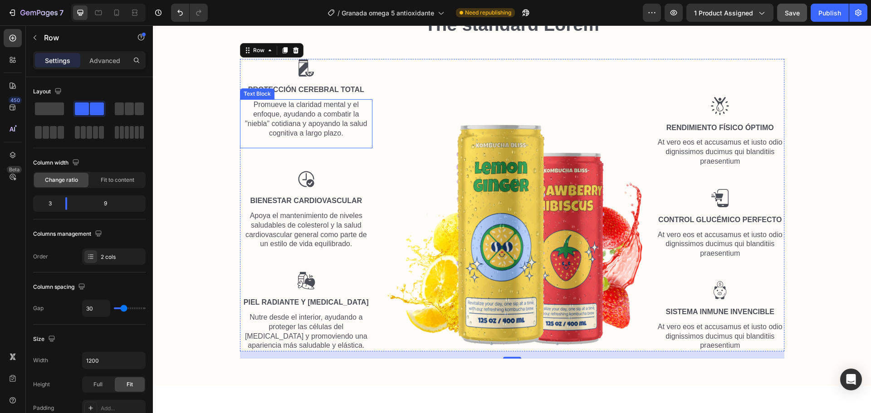
click at [316, 130] on p "Promueve la claridad mental y el enfoque, ayudando a combatir la "niebla" cotid…" at bounding box center [306, 123] width 131 height 47
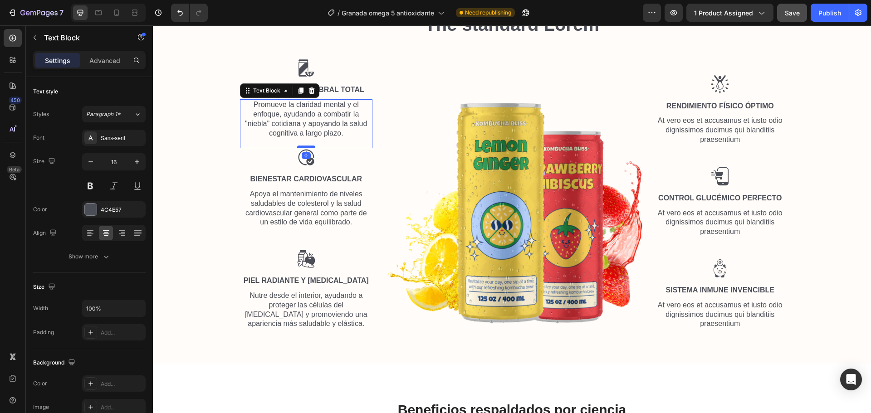
drag, startPoint x: 306, startPoint y: 169, endPoint x: 311, endPoint y: 147, distance: 22.3
click at [311, 147] on div at bounding box center [306, 147] width 18 height 3
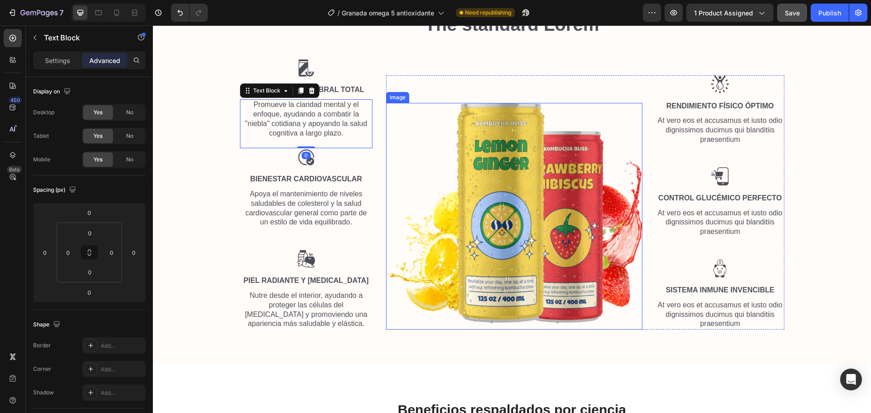
click at [406, 127] on img at bounding box center [514, 216] width 256 height 227
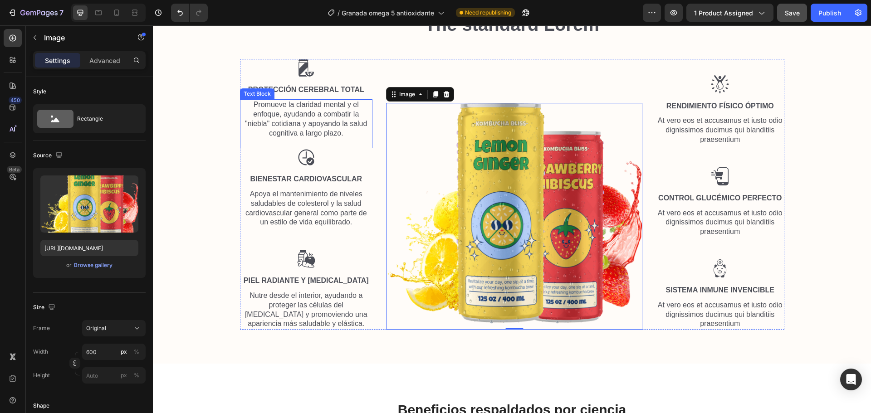
click at [316, 137] on p "Promueve la claridad mental y el enfoque, ayudando a combatir la "niebla" cotid…" at bounding box center [306, 123] width 131 height 47
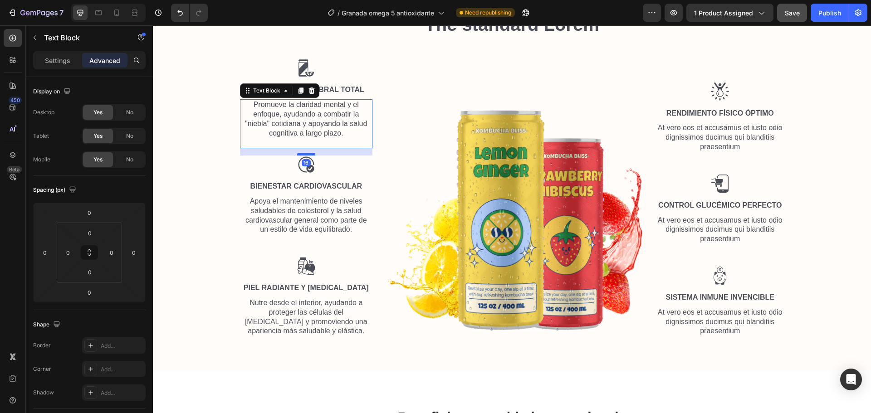
drag, startPoint x: 304, startPoint y: 146, endPoint x: 304, endPoint y: 153, distance: 7.3
click at [304, 153] on div at bounding box center [306, 154] width 18 height 3
type input "16"
click at [413, 178] on img at bounding box center [514, 223] width 256 height 227
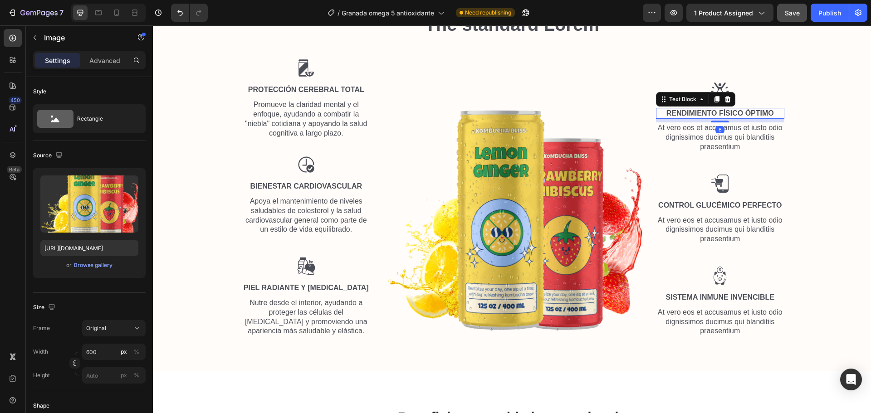
click at [696, 113] on p "Rendimiento Físico Óptimo" at bounding box center [720, 114] width 127 height 10
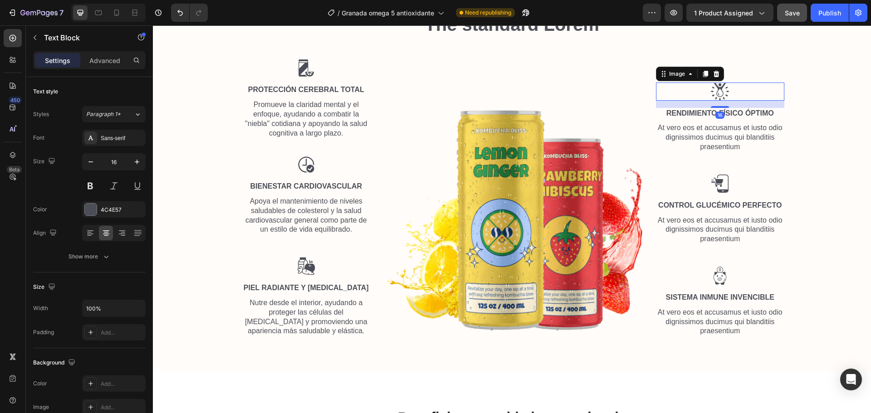
click at [697, 87] on div at bounding box center [720, 92] width 128 height 18
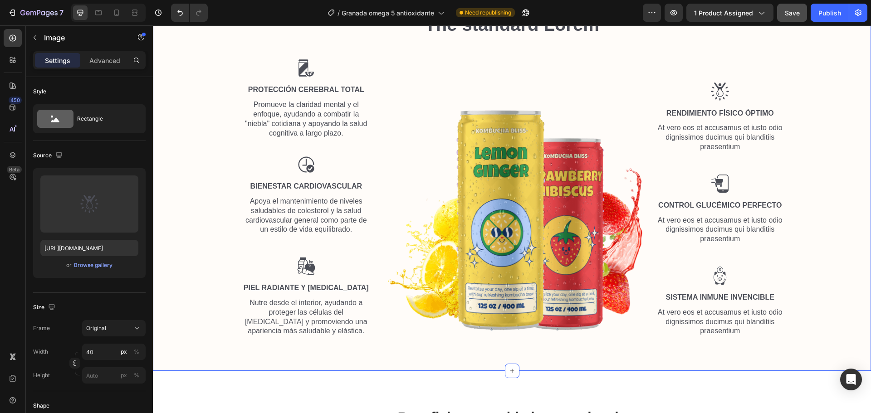
click at [523, 53] on div "The standard Lorem Heading Row Image Protección Cerebral Total Text Block Promu…" at bounding box center [512, 178] width 705 height 333
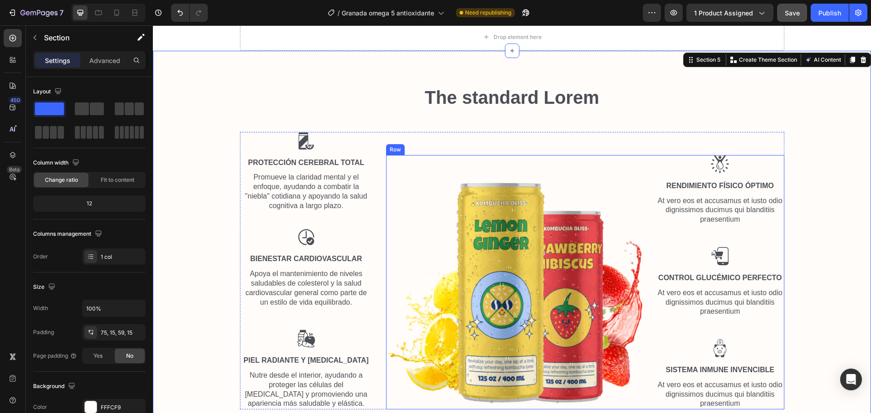
scroll to position [1257, 0]
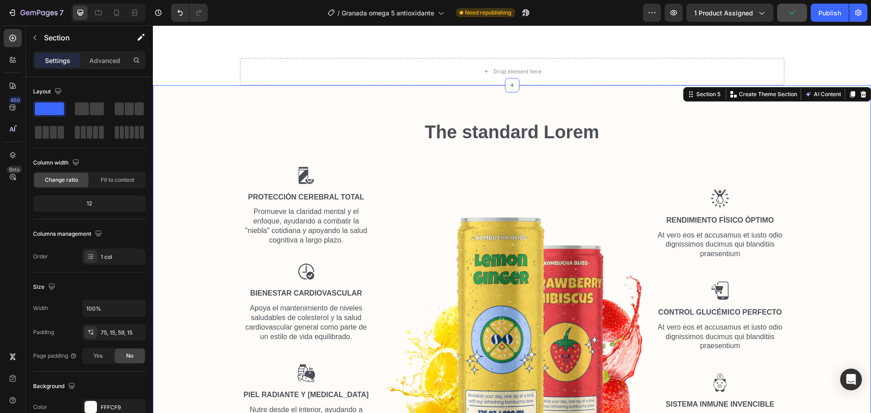
click at [824, 142] on div "The standard Lorem Heading Row Image Protección Cerebral Total Text Block Promu…" at bounding box center [512, 285] width 705 height 333
click at [253, 174] on div at bounding box center [306, 176] width 133 height 18
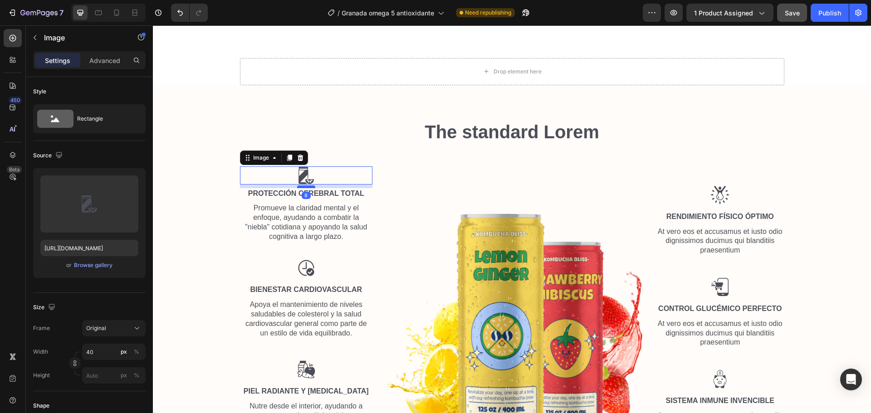
click at [300, 187] on div at bounding box center [306, 187] width 18 height 3
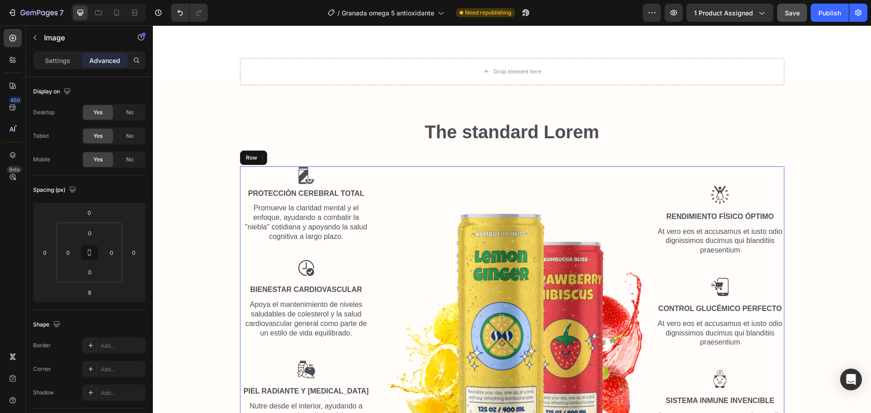
click at [460, 181] on div "Image Image Rendimiento Físico Óptimo Text Block At vero eos et accusamus et iu…" at bounding box center [585, 304] width 398 height 274
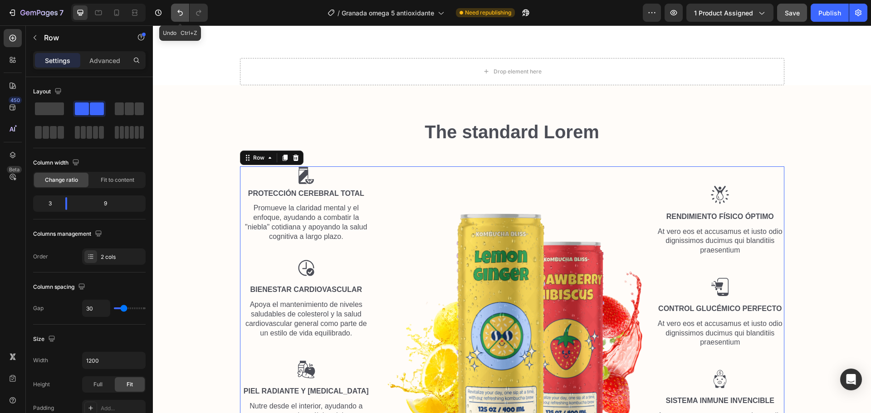
click at [180, 10] on icon "Undo/Redo" at bounding box center [180, 12] width 9 height 9
click at [179, 10] on icon "Undo/Redo" at bounding box center [180, 12] width 9 height 9
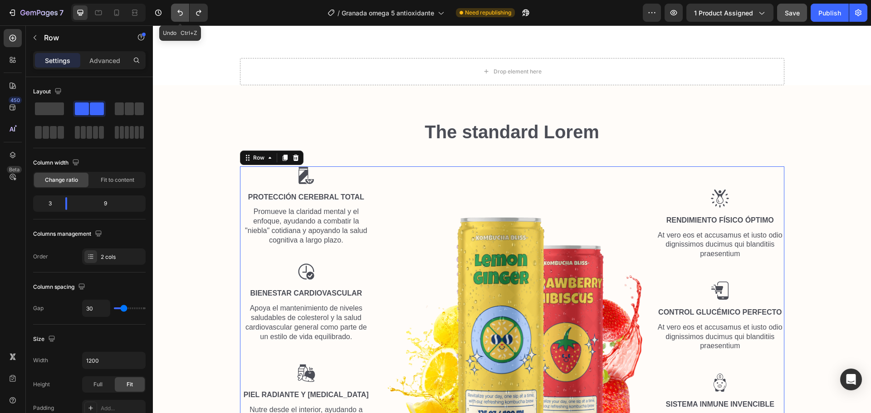
click at [179, 10] on icon "Undo/Redo" at bounding box center [180, 12] width 9 height 9
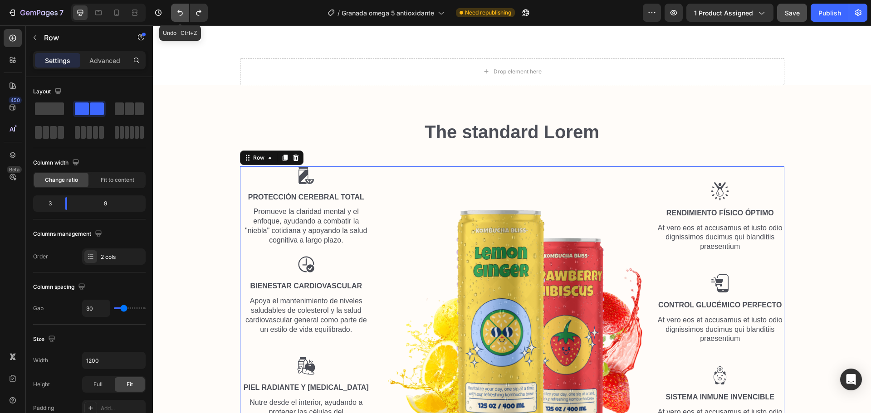
click at [179, 10] on icon "Undo/Redo" at bounding box center [180, 12] width 9 height 9
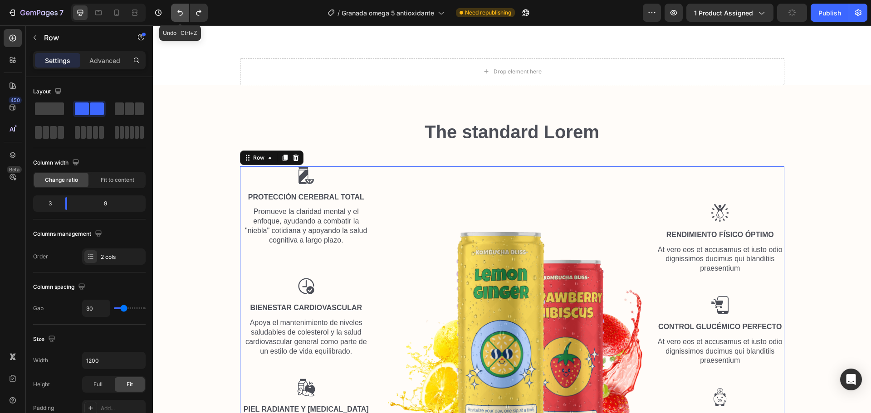
click at [179, 10] on icon "Undo/Redo" at bounding box center [180, 12] width 9 height 9
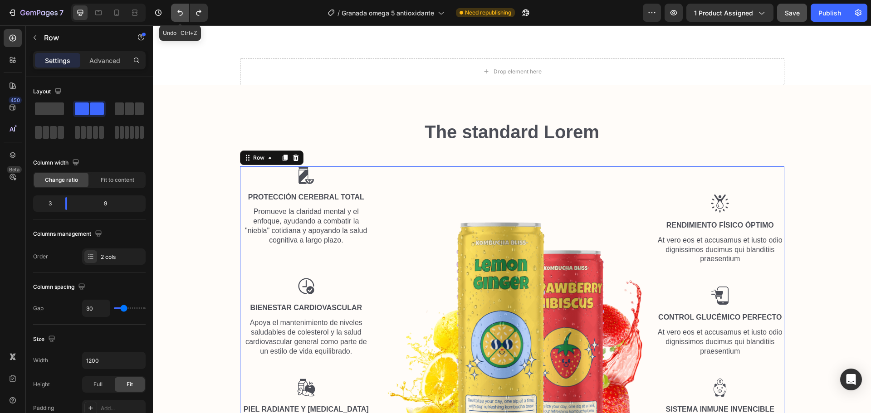
click at [179, 10] on icon "Undo/Redo" at bounding box center [180, 12] width 9 height 9
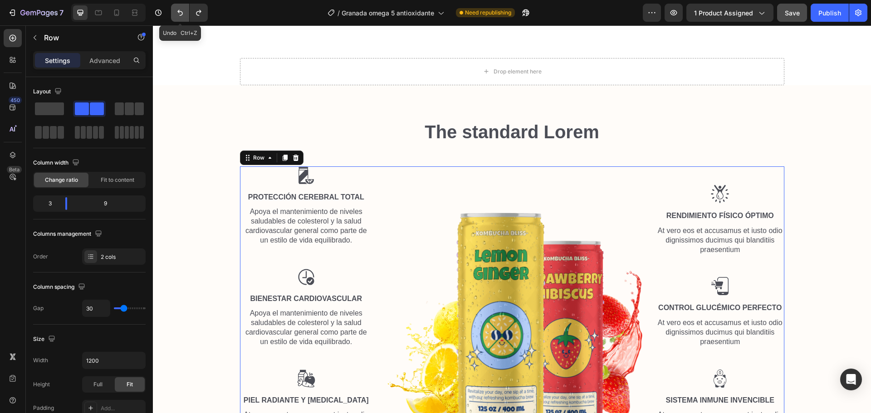
click at [179, 10] on icon "Undo/Redo" at bounding box center [180, 12] width 9 height 9
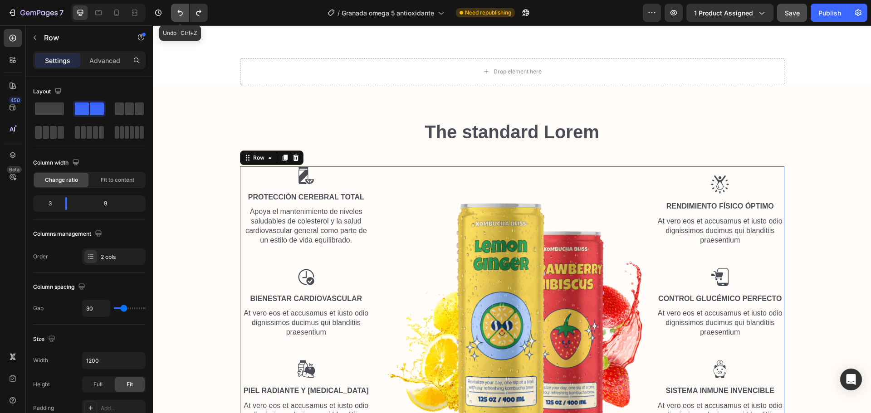
click at [179, 10] on icon "Undo/Redo" at bounding box center [180, 12] width 9 height 9
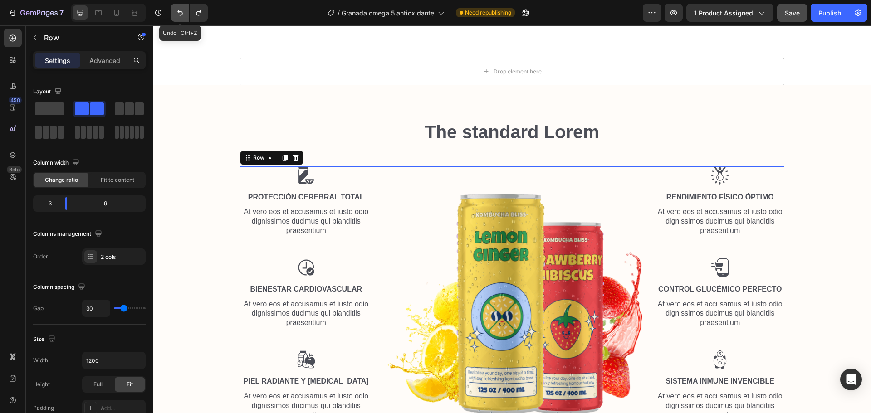
click at [179, 10] on icon "Undo/Redo" at bounding box center [180, 12] width 9 height 9
click at [289, 219] on p "At vero eos et accusamus et iusto odio dignissimos ducimus qui blanditiis praes…" at bounding box center [306, 221] width 131 height 28
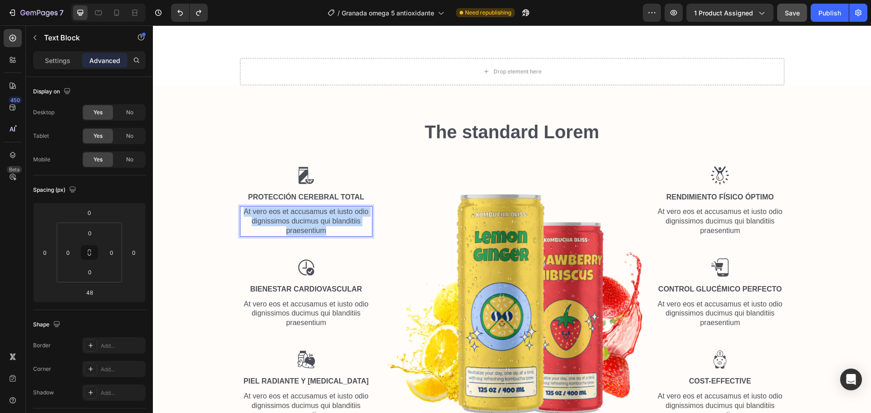
drag, startPoint x: 328, startPoint y: 229, endPoint x: 241, endPoint y: 212, distance: 88.7
click at [241, 212] on p "At vero eos et accusamus et iusto odio dignissimos ducimus qui blanditiis praes…" at bounding box center [306, 221] width 131 height 28
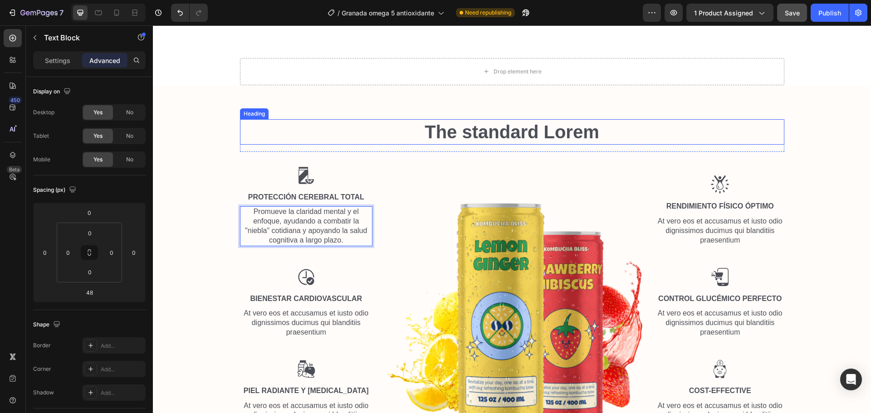
click at [592, 140] on h2 "The standard Lorem" at bounding box center [512, 131] width 544 height 25
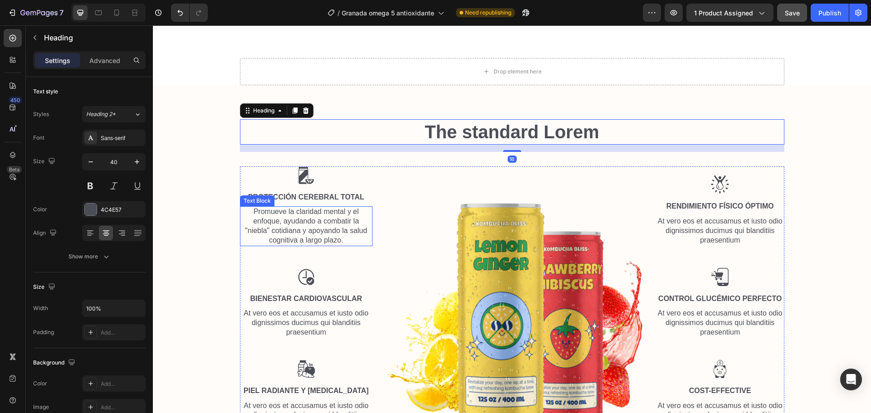
click at [319, 219] on p "Promueve la claridad mental y el enfoque, ayudando a combatir la "niebla" cotid…" at bounding box center [306, 226] width 131 height 38
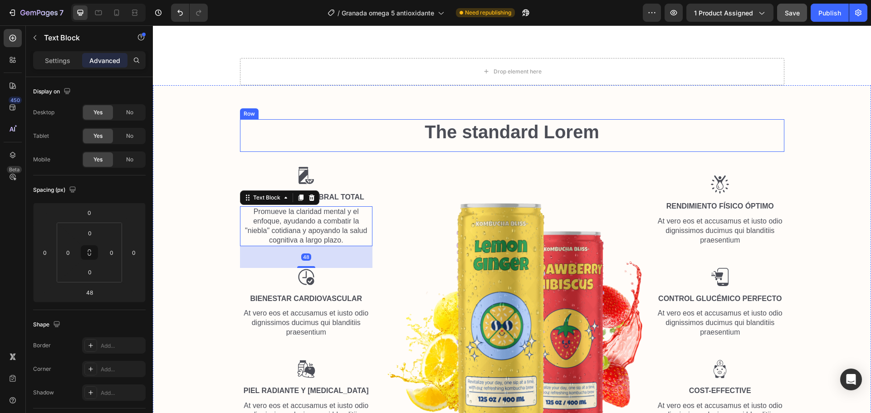
click at [548, 151] on div "The standard Lorem Heading" at bounding box center [512, 135] width 544 height 33
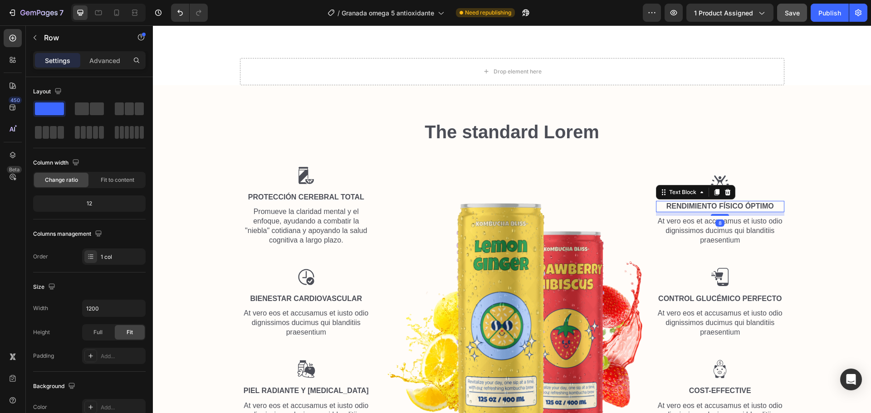
click at [690, 204] on p "Rendimiento Físico Óptimo" at bounding box center [720, 207] width 127 height 10
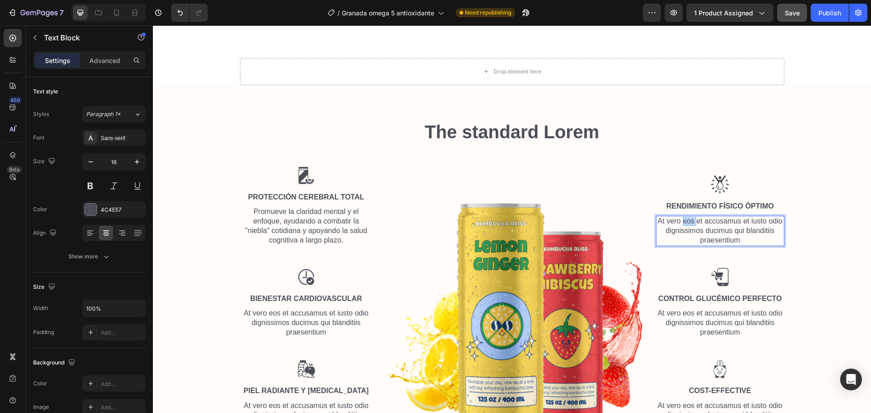
click at [688, 226] on p "At vero eos et accusamus et iusto odio dignissimos ducimus qui blanditiis praes…" at bounding box center [720, 231] width 127 height 28
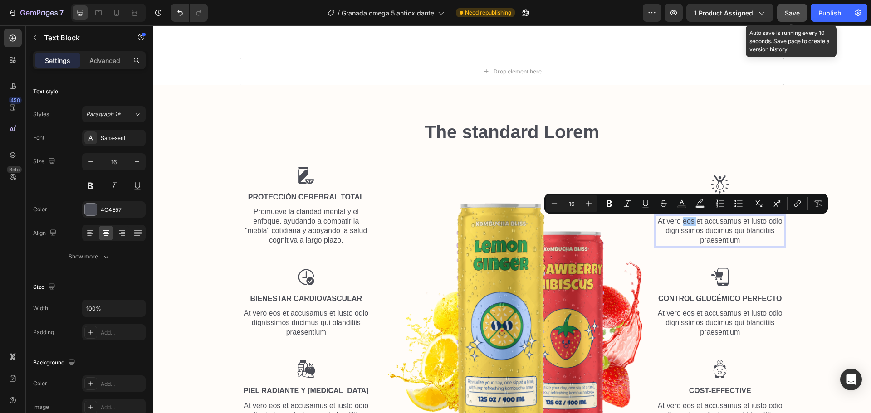
click at [787, 15] on span "Save" at bounding box center [792, 13] width 15 height 8
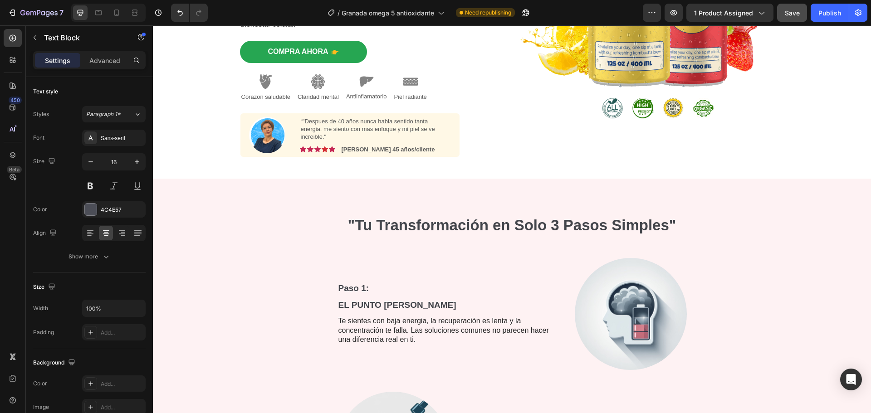
scroll to position [227, 0]
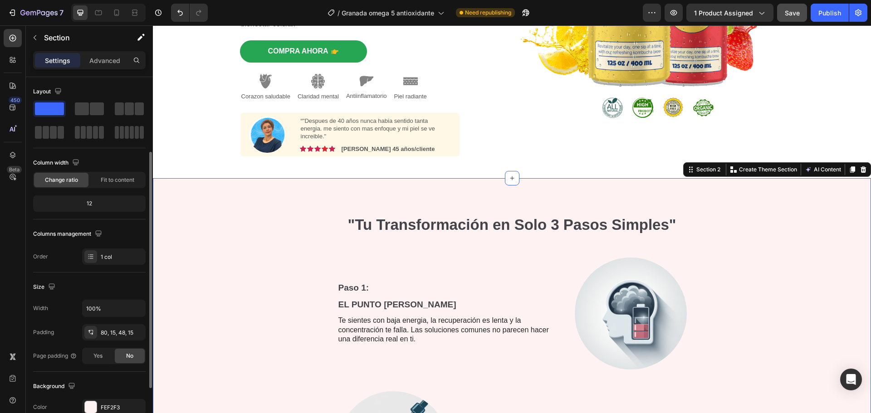
scroll to position [91, 0]
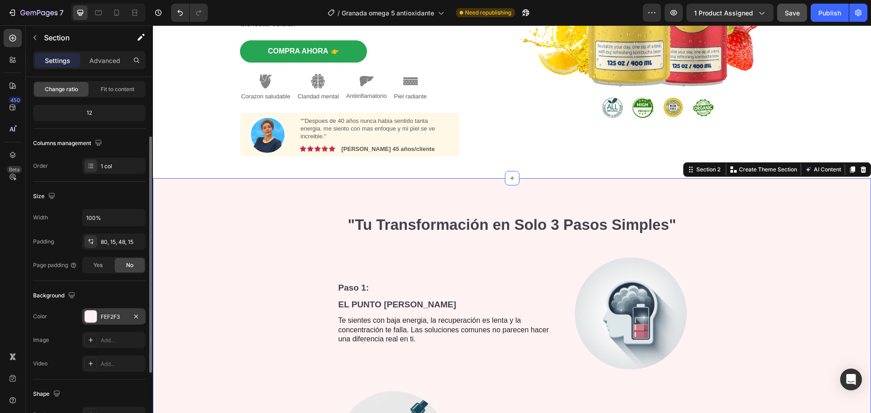
click at [91, 318] on div at bounding box center [91, 317] width 12 height 12
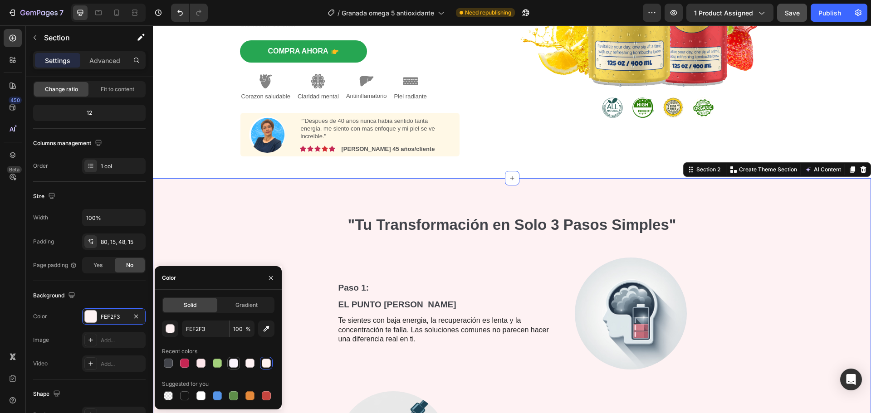
click at [231, 363] on div at bounding box center [233, 363] width 9 height 9
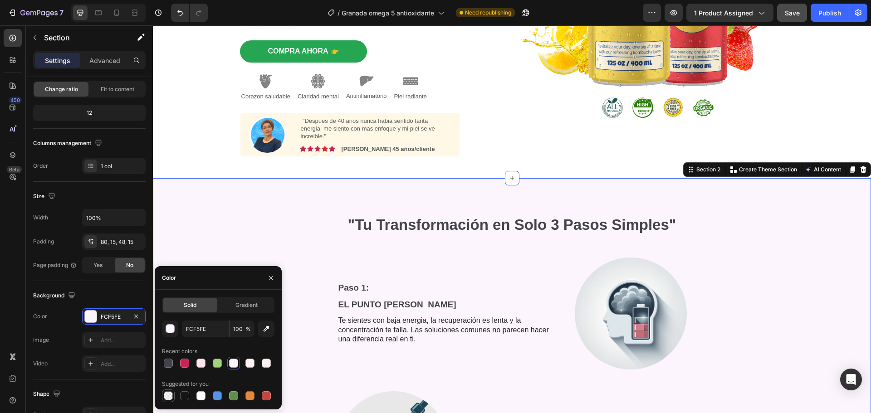
click at [166, 396] on div at bounding box center [168, 396] width 9 height 9
type input "000000"
type input "0"
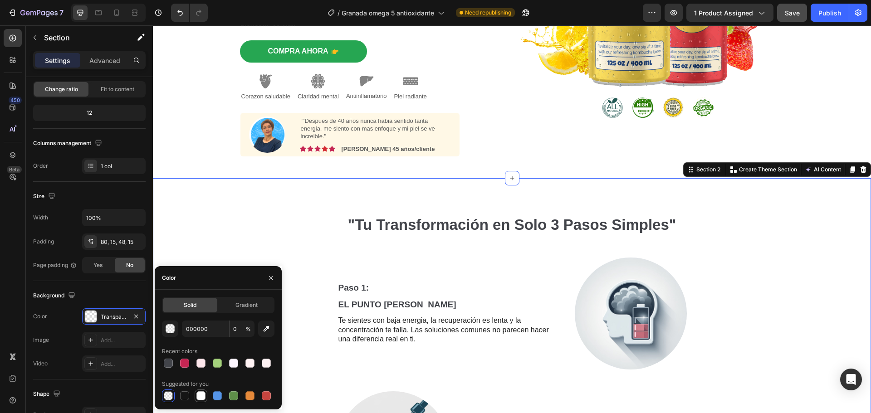
click at [197, 396] on div at bounding box center [200, 396] width 9 height 9
type input "FFFFFF"
type input "100"
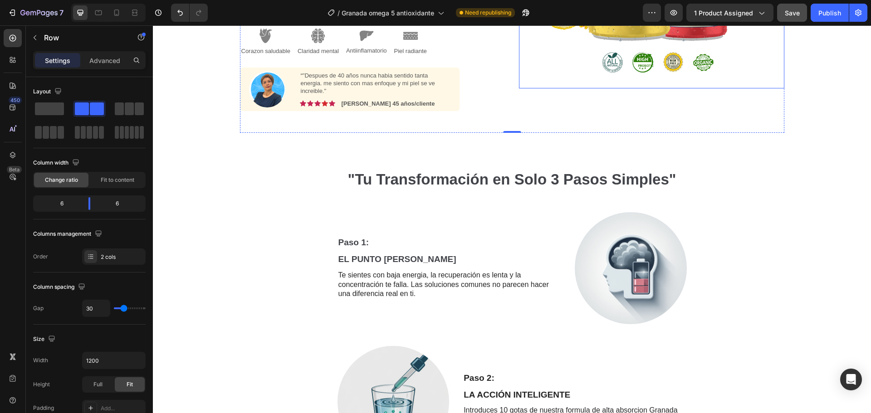
scroll to position [318, 0]
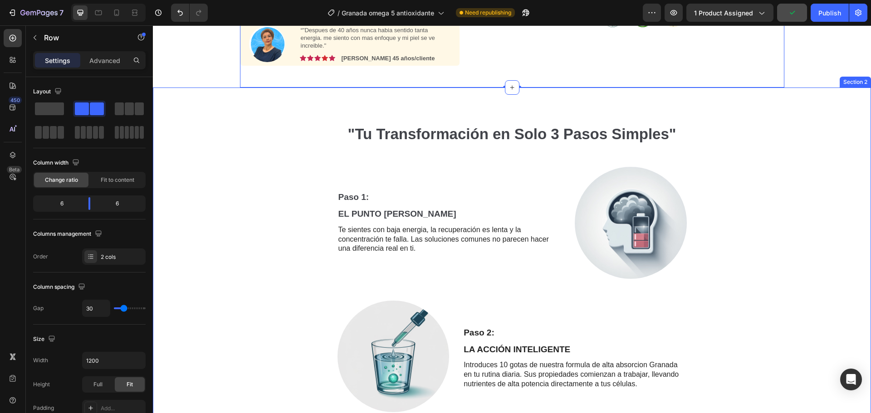
click at [223, 111] on div ""Tu Transformación en Solo 3 Pasos Simples" Heading Row Paso 1: Text Block EL P…" at bounding box center [512, 341] width 718 height 506
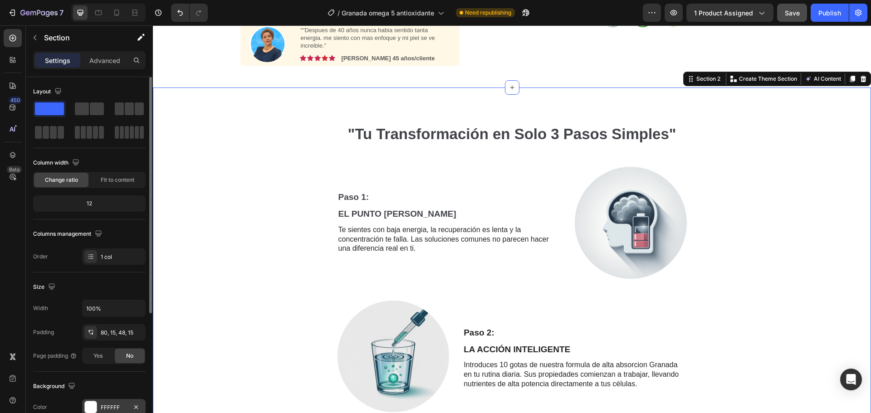
click at [90, 405] on div at bounding box center [91, 408] width 12 height 12
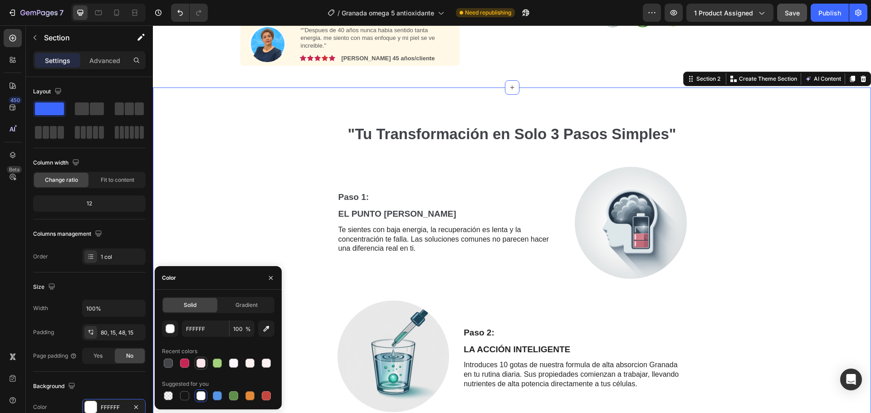
click at [200, 363] on div at bounding box center [200, 363] width 9 height 9
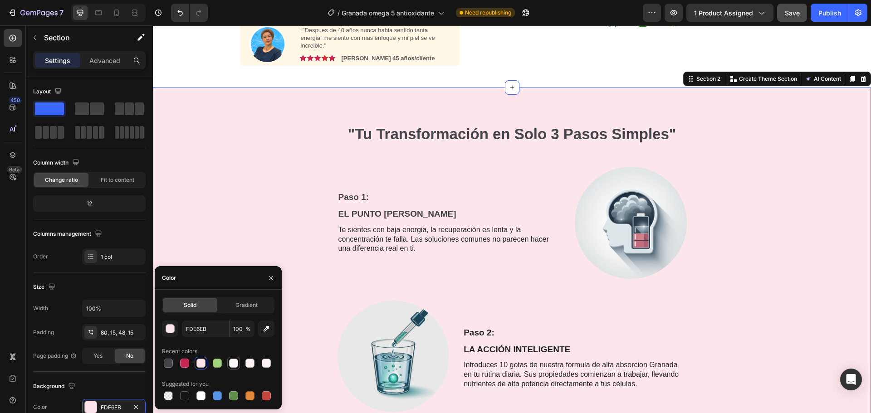
click at [229, 363] on div at bounding box center [233, 363] width 11 height 11
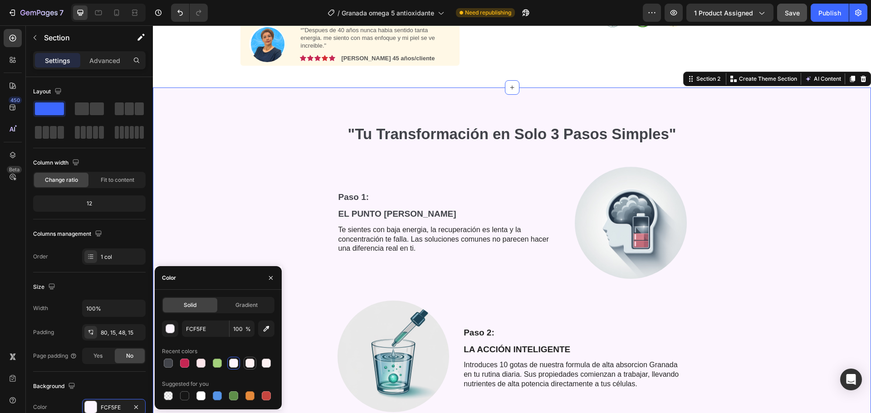
click at [248, 362] on div at bounding box center [249, 363] width 9 height 9
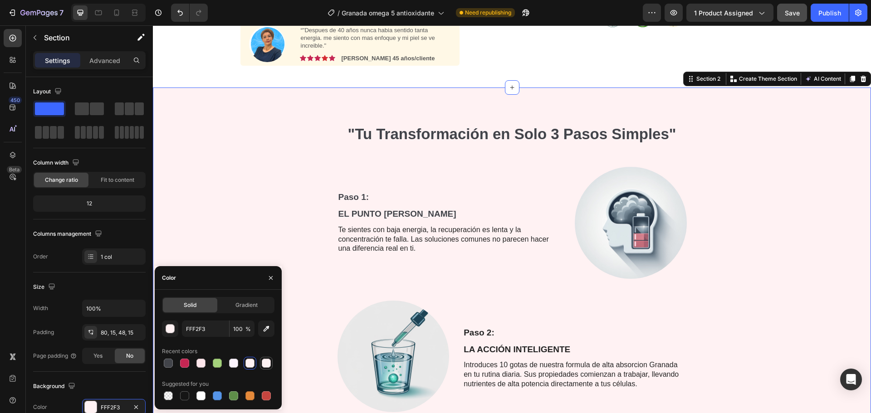
click at [264, 361] on div at bounding box center [266, 363] width 9 height 9
type input "FEF2F3"
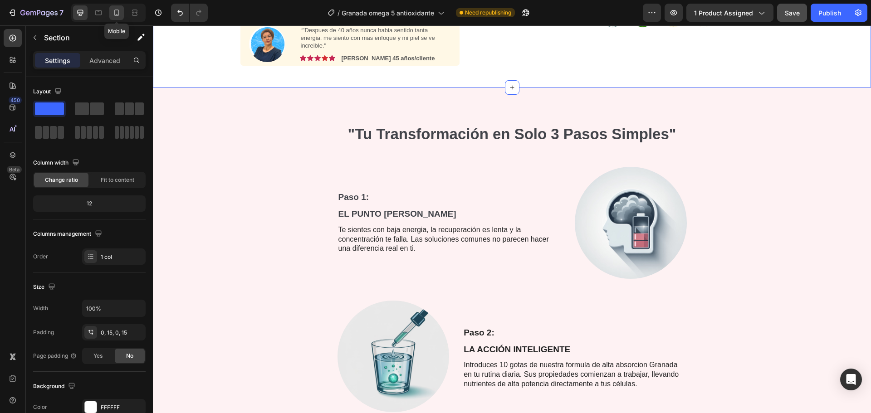
click at [116, 10] on icon at bounding box center [116, 13] width 5 height 6
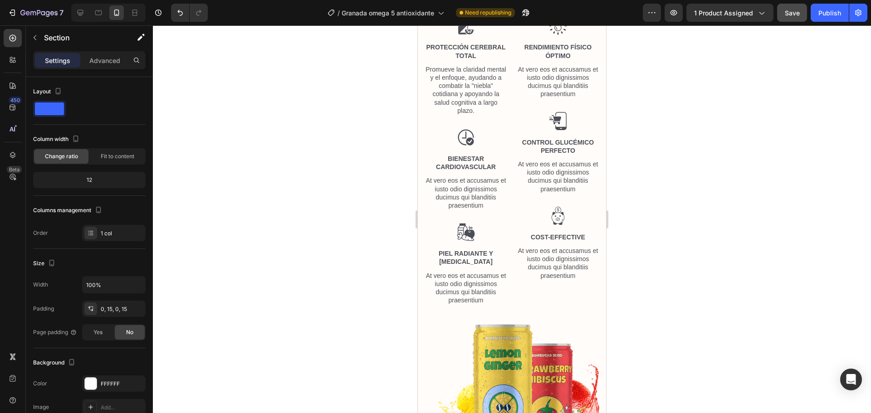
scroll to position [1316, 0]
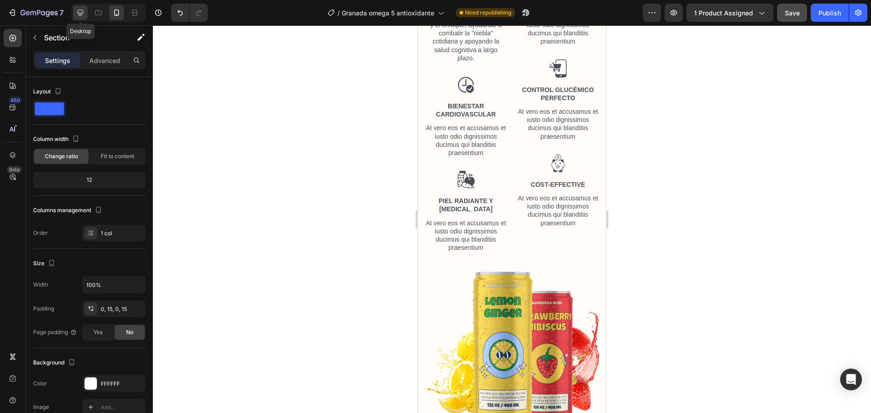
click at [77, 14] on icon at bounding box center [80, 12] width 9 height 9
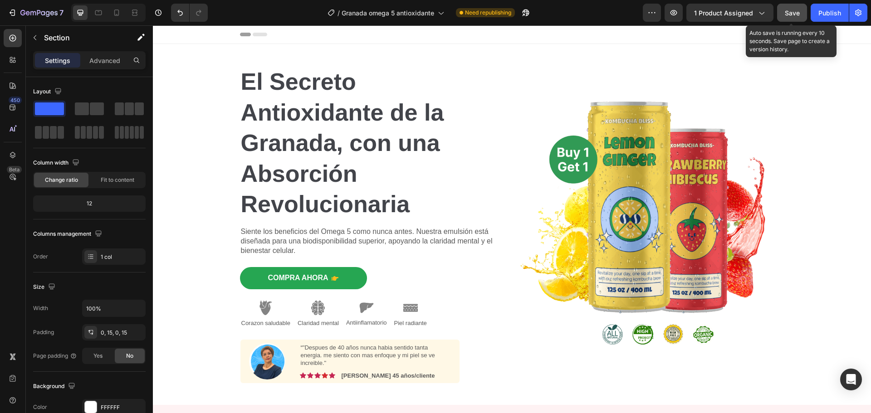
click at [800, 11] on button "Save" at bounding box center [792, 13] width 30 height 18
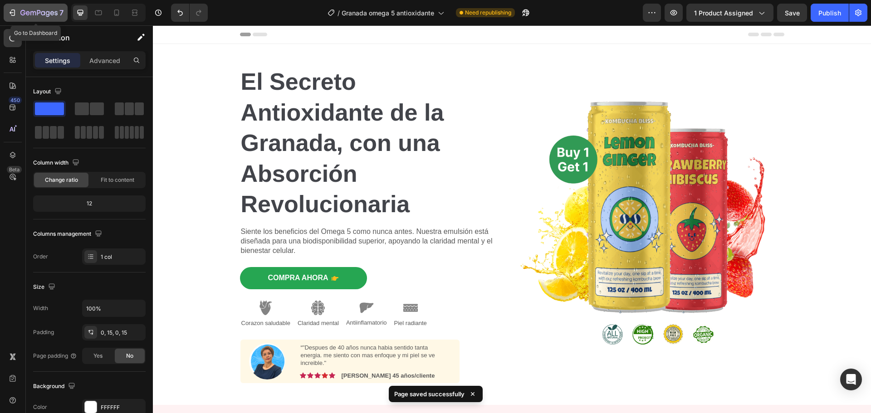
click at [23, 15] on icon "button" at bounding box center [38, 14] width 37 height 8
